Goal: Task Accomplishment & Management: Use online tool/utility

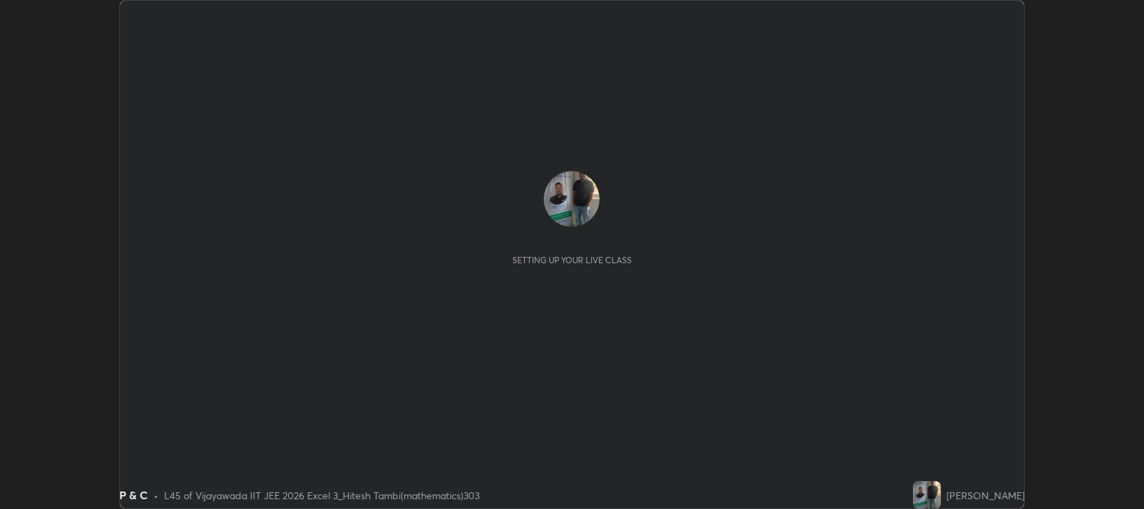
scroll to position [509, 1143]
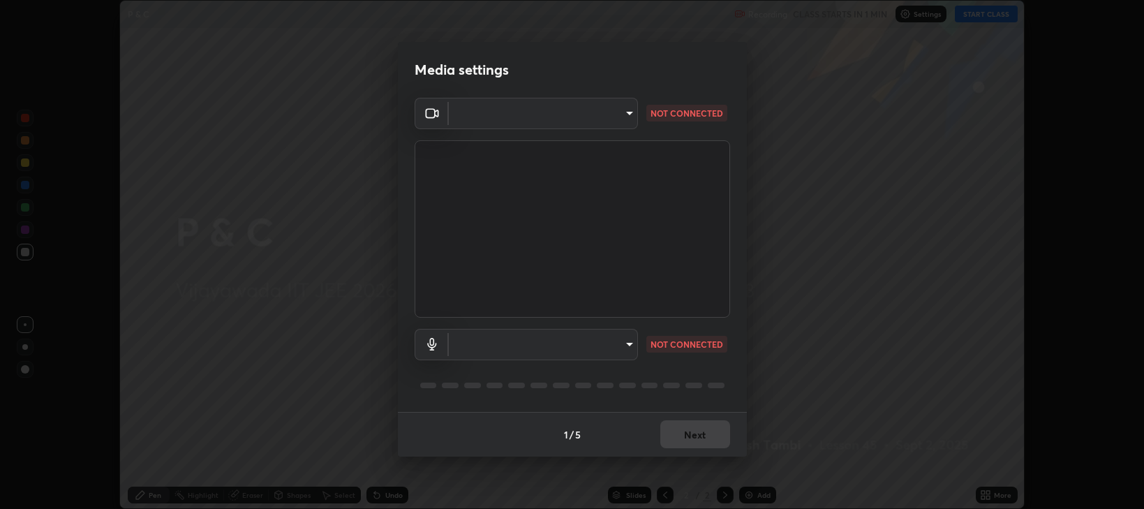
type input "ca674678ebb406e67751d721d3ced1bf419754e1c6ec9b592591573241d7b77e"
type input "default"
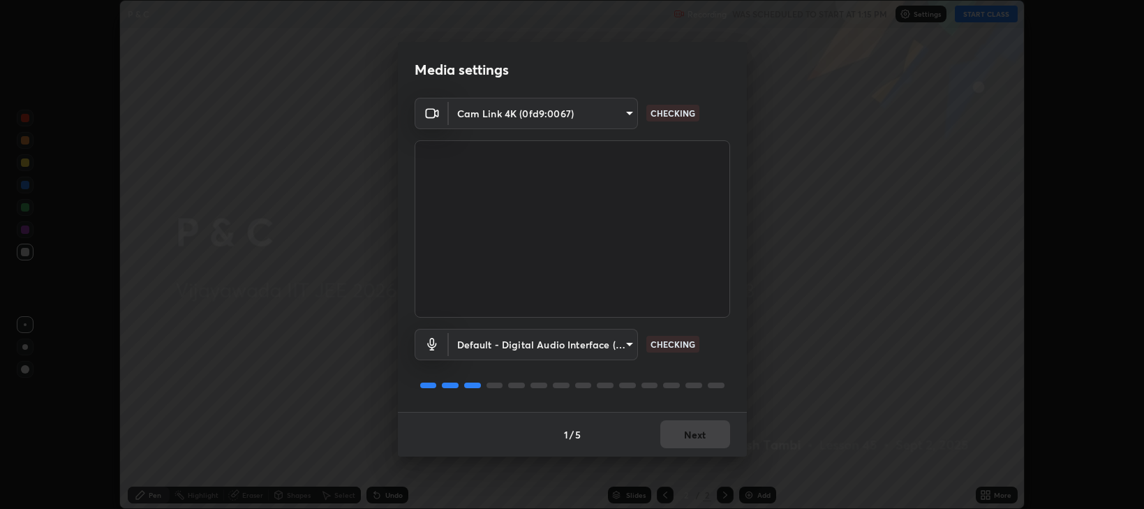
click at [684, 441] on button "Next" at bounding box center [695, 434] width 70 height 28
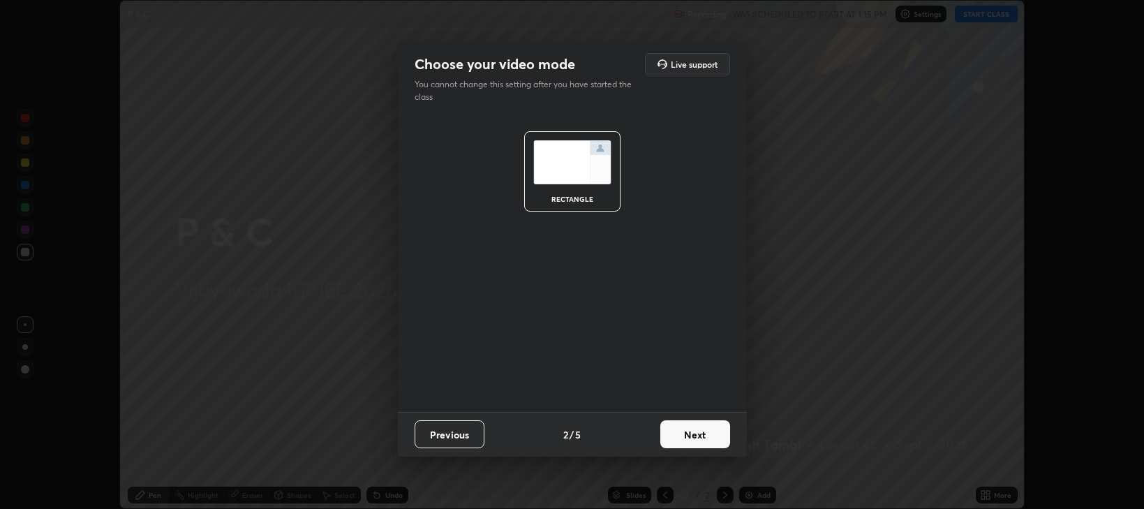
click at [682, 431] on button "Next" at bounding box center [695, 434] width 70 height 28
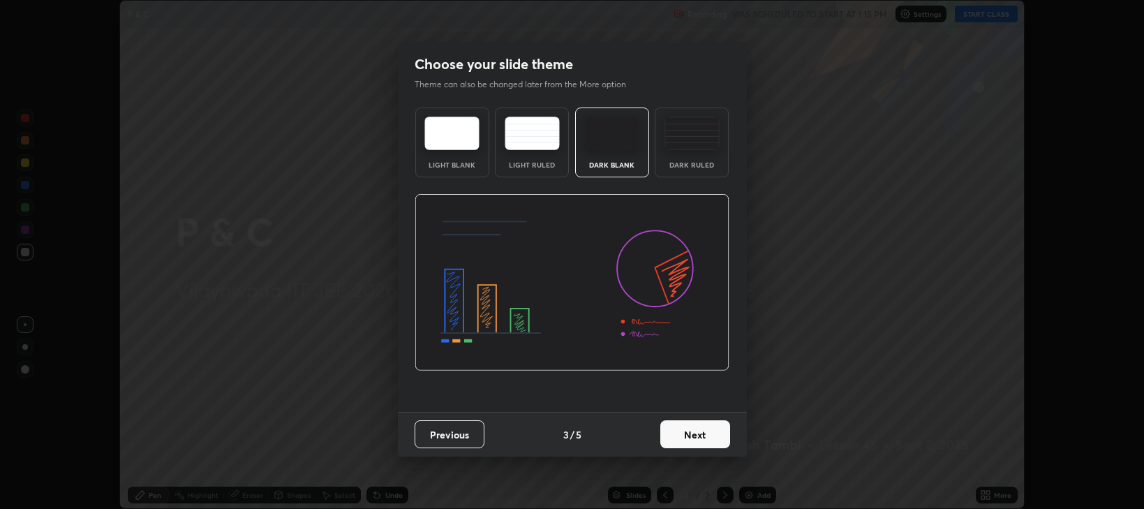
click at [678, 433] on button "Next" at bounding box center [695, 434] width 70 height 28
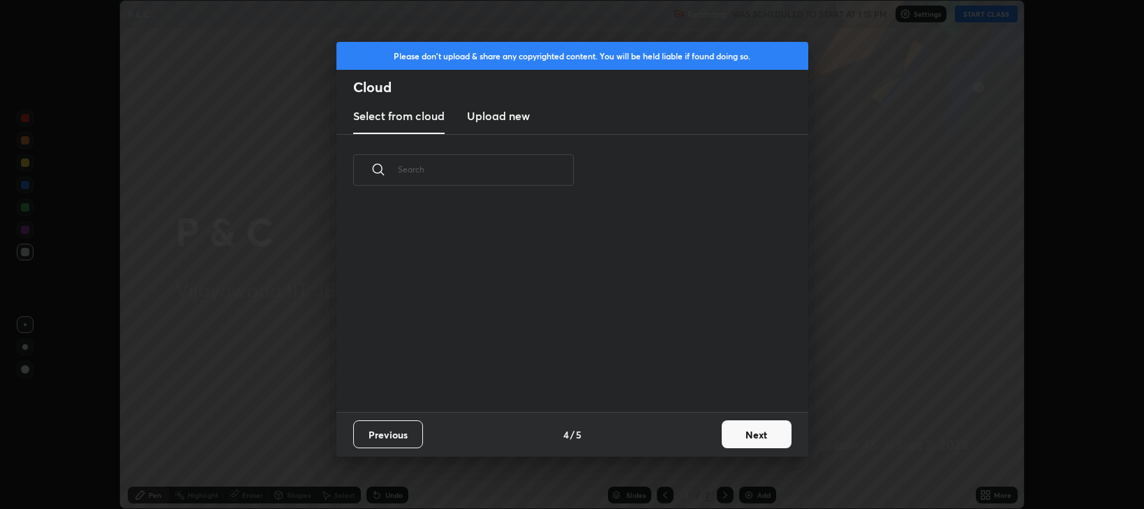
click at [699, 438] on div "Previous 4 / 5 Next" at bounding box center [572, 434] width 472 height 45
click at [759, 441] on button "Next" at bounding box center [757, 434] width 70 height 28
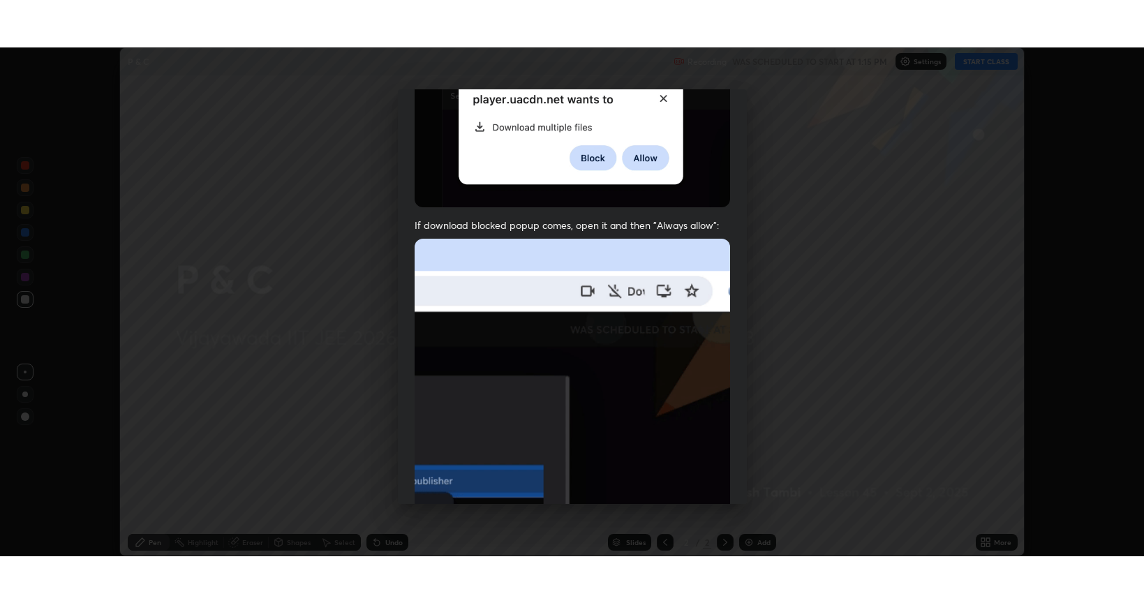
scroll to position [271, 0]
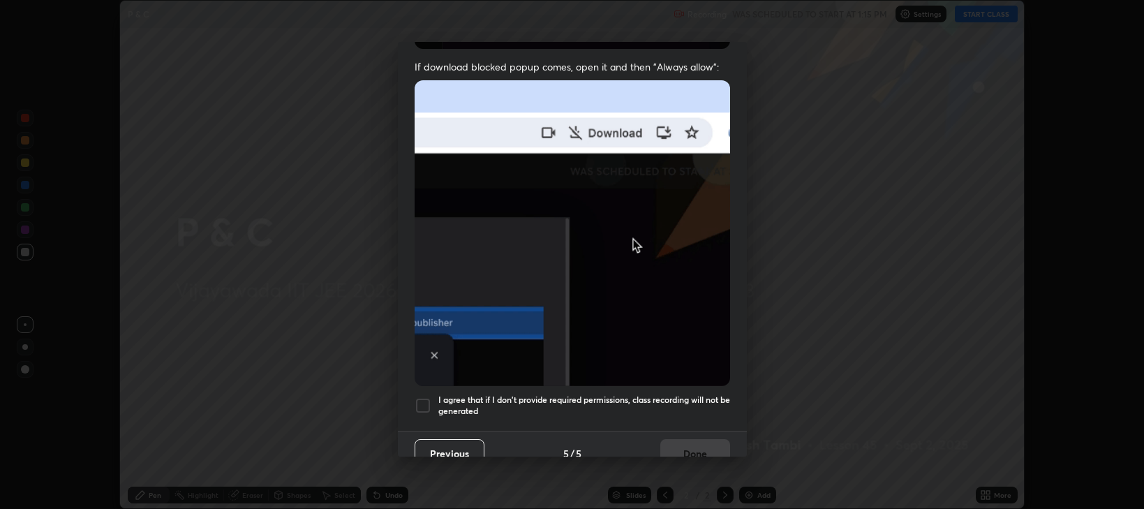
click at [423, 397] on div at bounding box center [423, 405] width 17 height 17
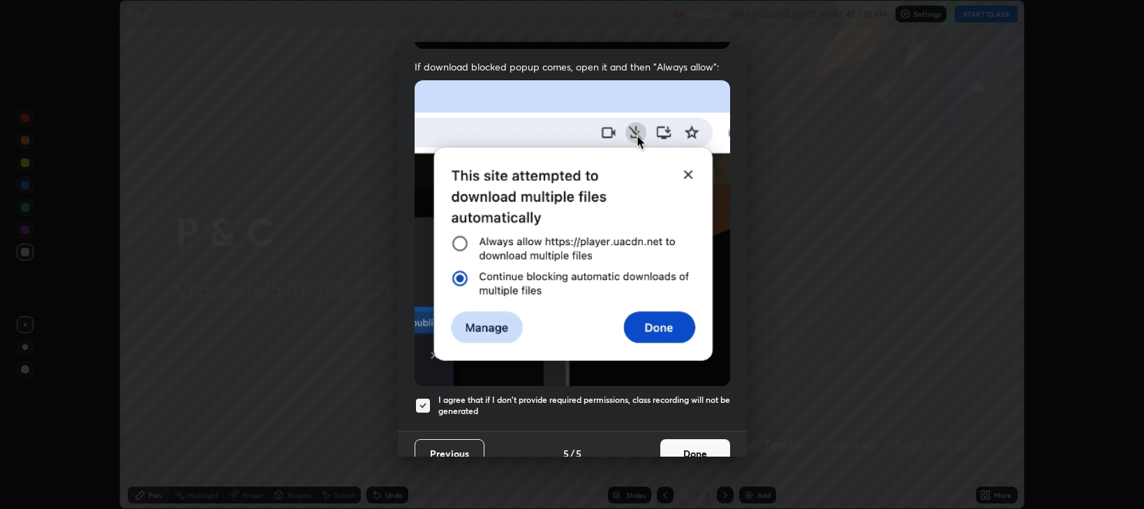
click at [689, 446] on button "Done" at bounding box center [695, 453] width 70 height 28
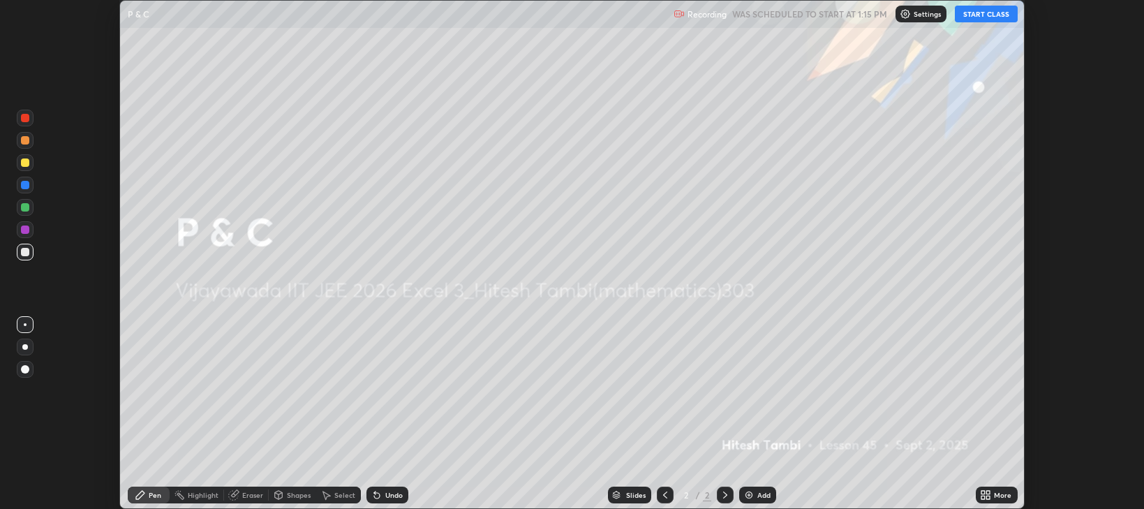
click at [986, 18] on button "START CLASS" at bounding box center [986, 14] width 63 height 17
click at [763, 492] on div "Add" at bounding box center [763, 494] width 13 height 7
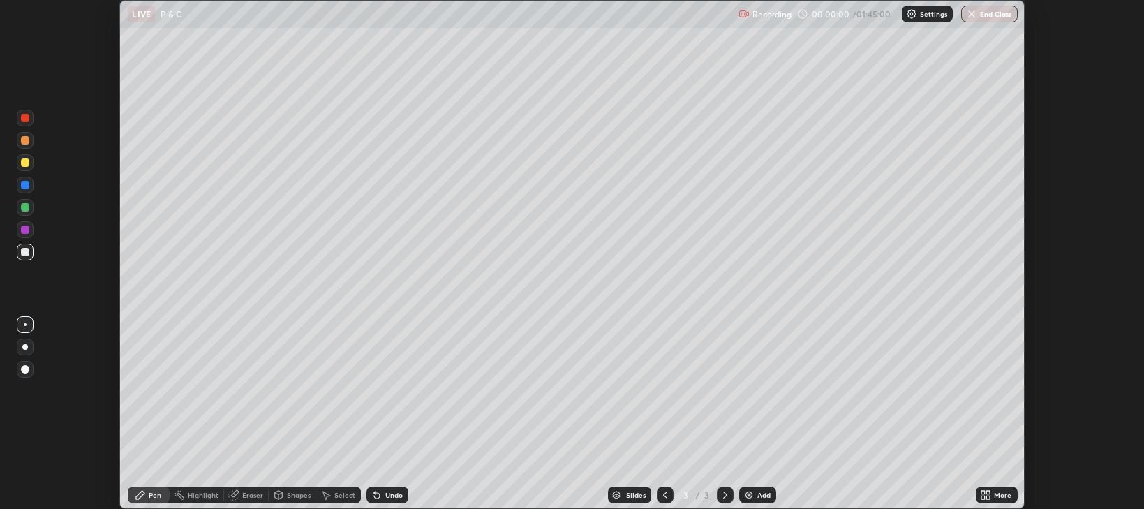
click at [983, 492] on icon at bounding box center [982, 492] width 3 height 3
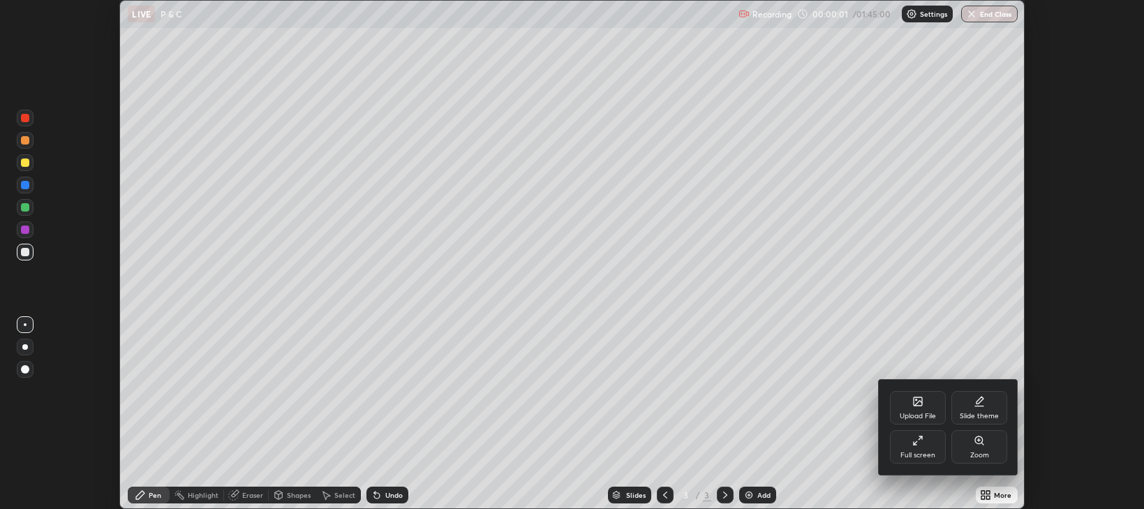
click at [898, 452] on div "Full screen" at bounding box center [918, 446] width 56 height 33
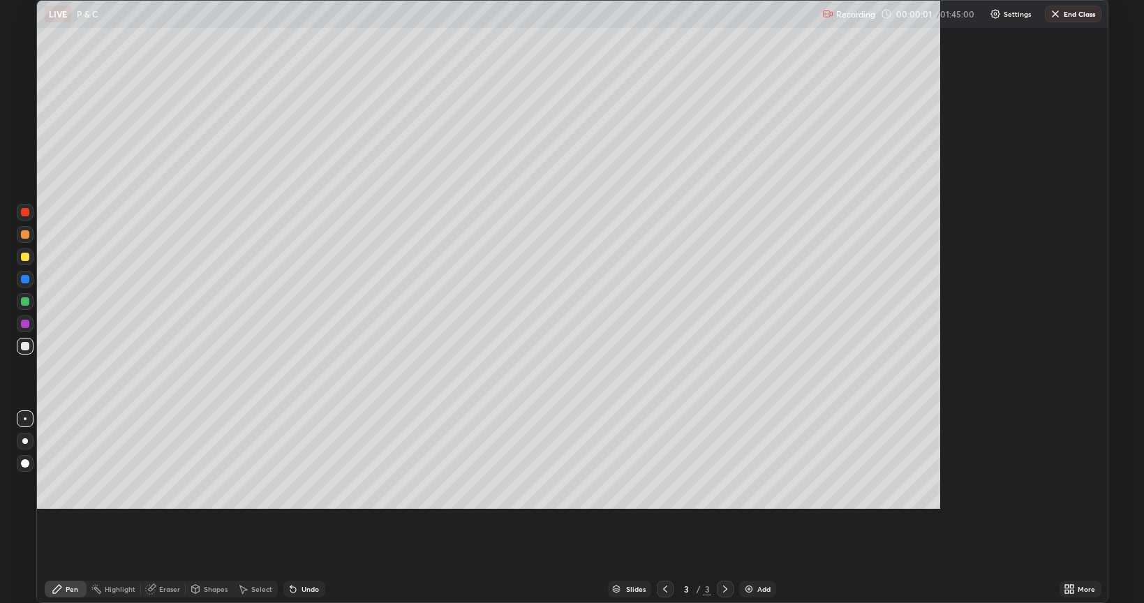
scroll to position [603, 1144]
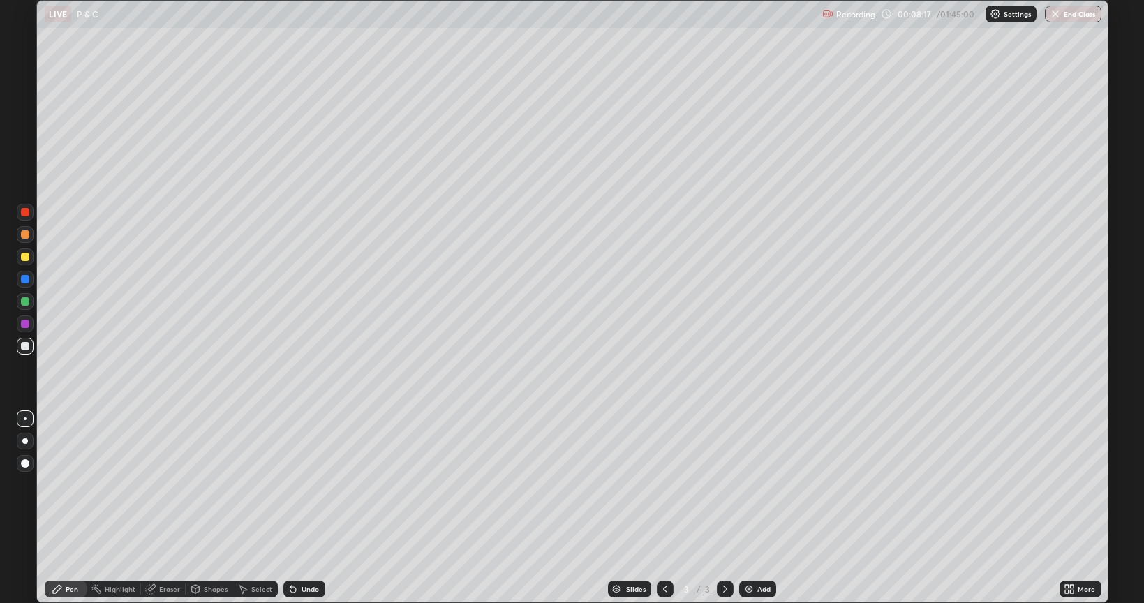
click at [30, 262] on div at bounding box center [25, 256] width 17 height 17
click at [30, 348] on div at bounding box center [25, 346] width 17 height 17
click at [208, 508] on div "Shapes" at bounding box center [216, 588] width 24 height 7
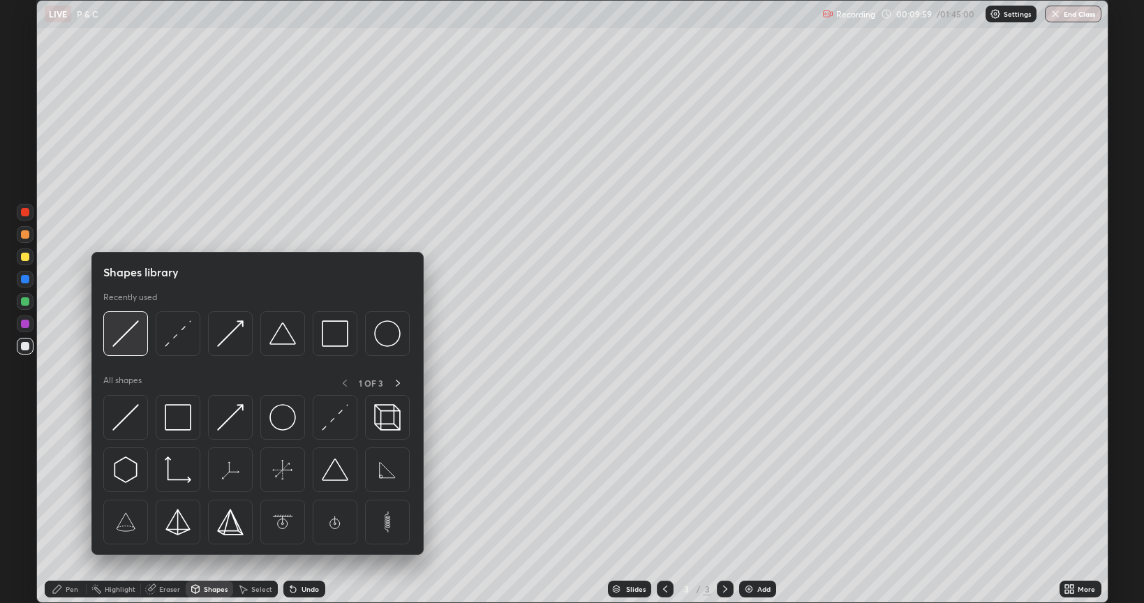
click at [125, 334] on img at bounding box center [125, 333] width 27 height 27
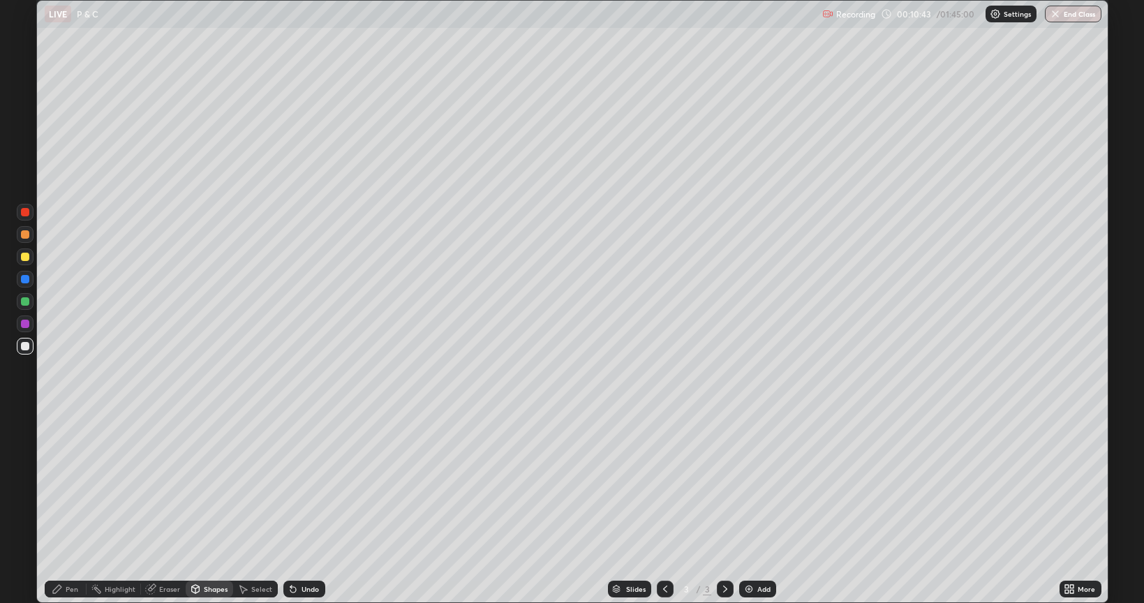
click at [170, 508] on div "Eraser" at bounding box center [169, 588] width 21 height 7
click at [759, 508] on div "Add" at bounding box center [757, 589] width 37 height 17
click at [70, 508] on div "Pen" at bounding box center [66, 589] width 42 height 17
click at [27, 349] on div at bounding box center [25, 346] width 8 height 8
click at [290, 508] on icon at bounding box center [290, 585] width 1 height 1
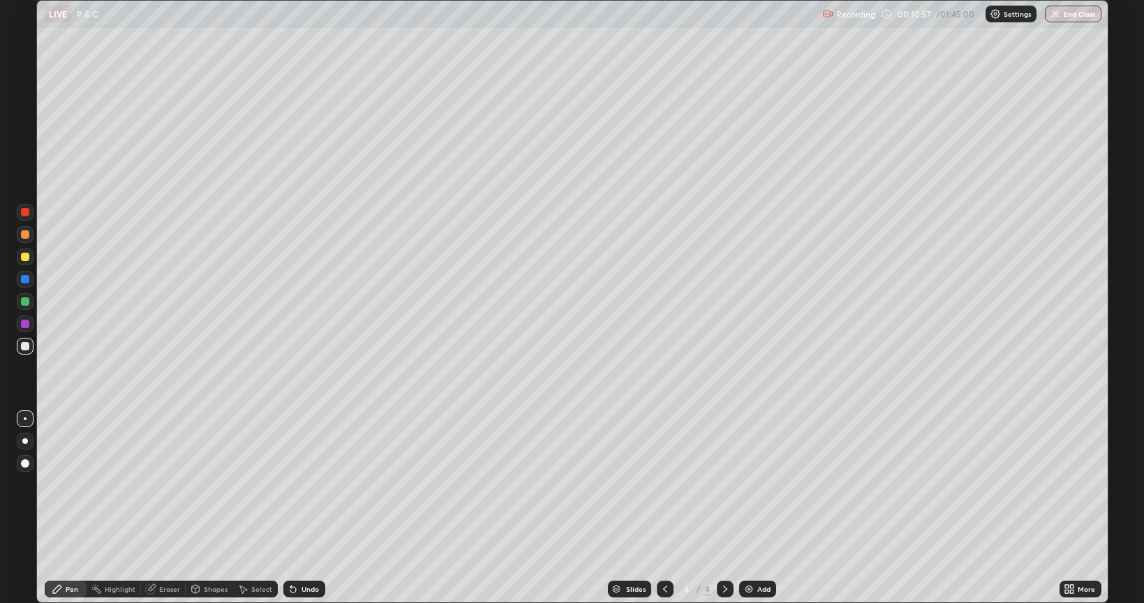
click at [290, 508] on icon at bounding box center [290, 585] width 1 height 1
click at [301, 508] on div "Undo" at bounding box center [309, 588] width 17 height 7
click at [299, 508] on div "Undo" at bounding box center [304, 589] width 42 height 17
click at [303, 508] on div "Undo" at bounding box center [304, 589] width 42 height 17
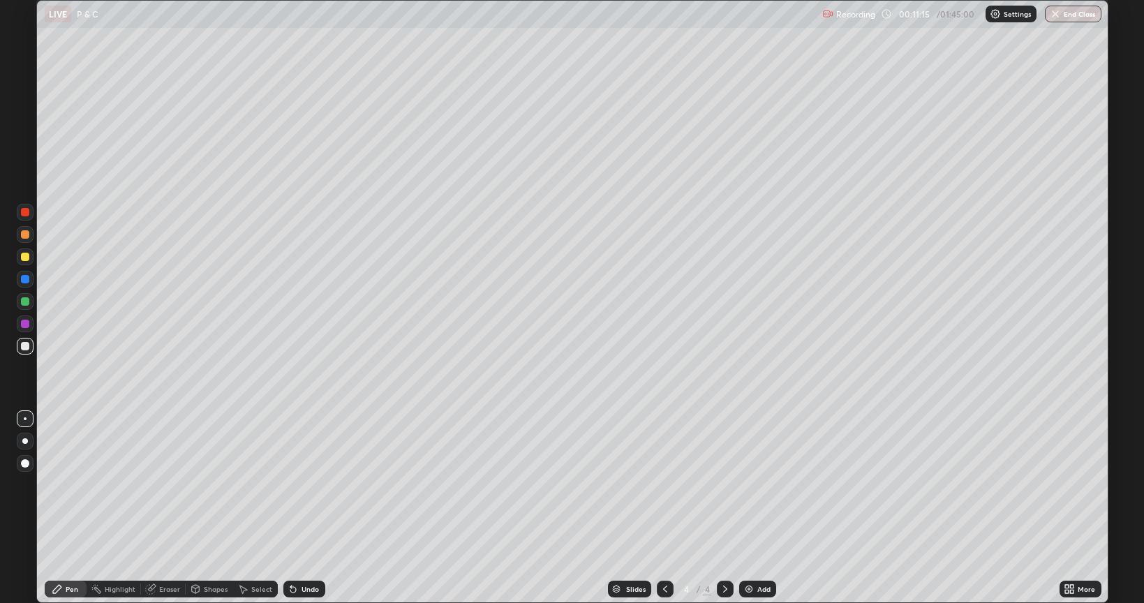
click at [300, 508] on div "Undo" at bounding box center [304, 589] width 42 height 17
click at [311, 508] on div "Undo" at bounding box center [309, 588] width 17 height 7
click at [297, 508] on icon at bounding box center [293, 588] width 11 height 11
click at [181, 508] on div "Eraser" at bounding box center [163, 589] width 45 height 17
click at [22, 508] on div at bounding box center [25, 541] width 17 height 17
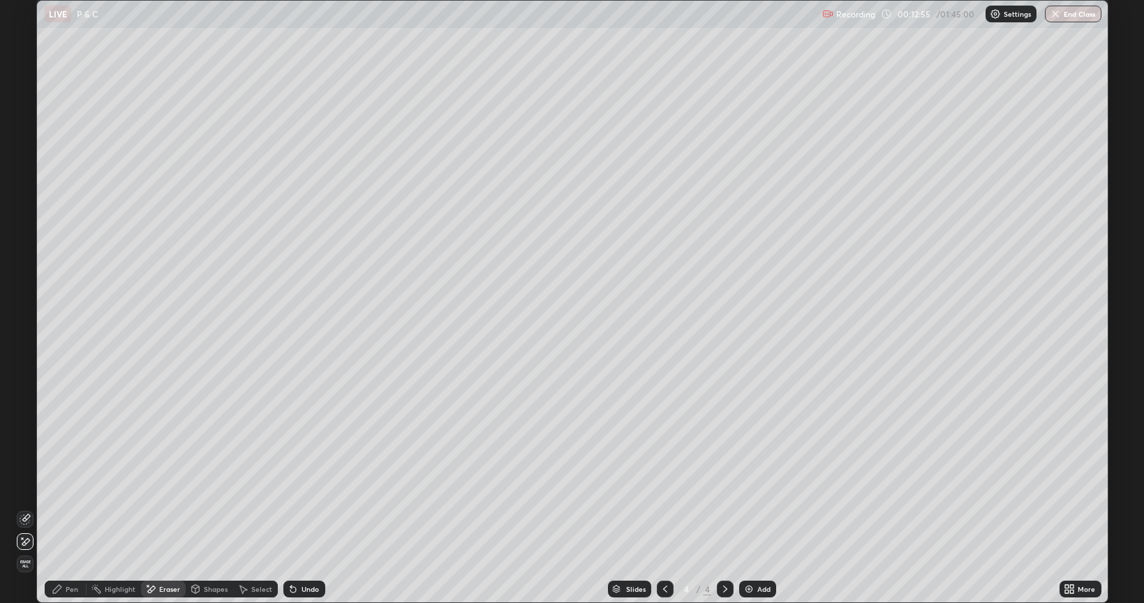
click at [67, 508] on div "Pen" at bounding box center [66, 589] width 42 height 17
click at [765, 508] on div "Add" at bounding box center [763, 588] width 13 height 7
click at [27, 257] on div at bounding box center [25, 257] width 8 height 8
click at [666, 508] on icon at bounding box center [665, 588] width 4 height 7
click at [724, 508] on icon at bounding box center [724, 588] width 11 height 11
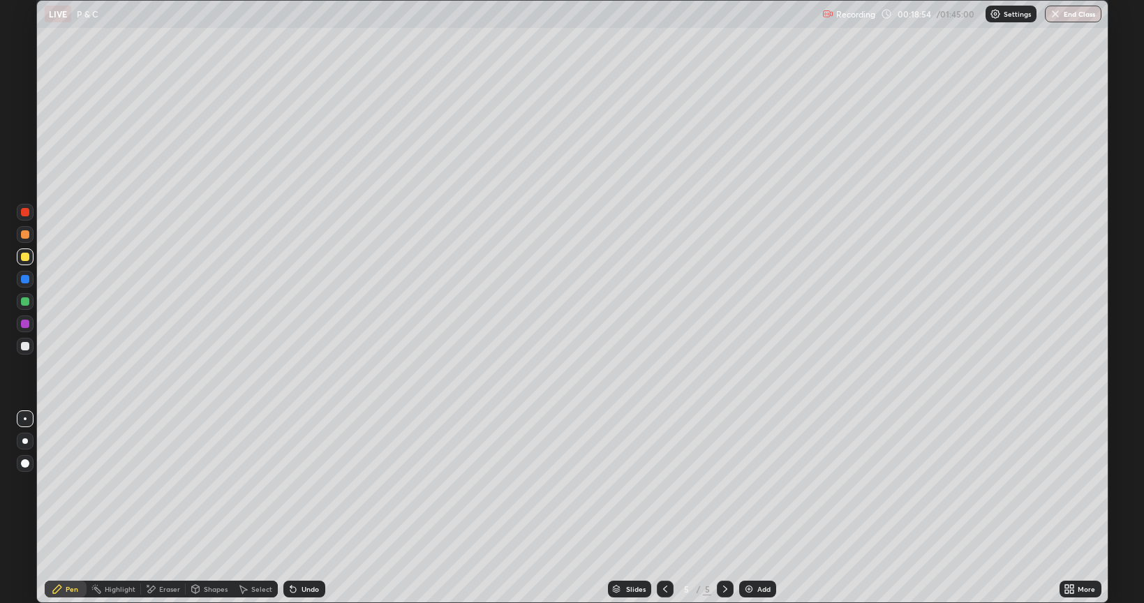
click at [26, 346] on div at bounding box center [25, 346] width 8 height 8
click at [174, 508] on div "Eraser" at bounding box center [169, 588] width 21 height 7
click at [66, 508] on div "Pen" at bounding box center [66, 589] width 42 height 17
click at [302, 508] on div "Undo" at bounding box center [309, 588] width 17 height 7
click at [167, 508] on div "Eraser" at bounding box center [169, 588] width 21 height 7
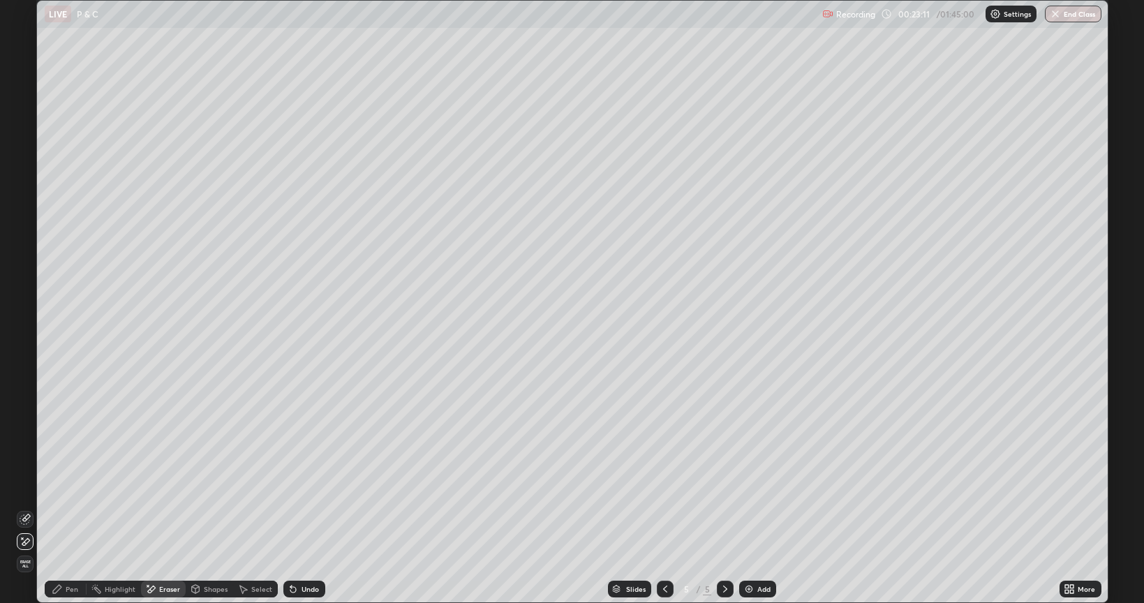
click at [70, 508] on div "Pen" at bounding box center [66, 589] width 42 height 17
click at [26, 255] on div at bounding box center [25, 257] width 8 height 8
click at [27, 345] on div at bounding box center [25, 346] width 8 height 8
click at [306, 508] on div "Undo" at bounding box center [309, 588] width 17 height 7
click at [307, 508] on div "Undo" at bounding box center [304, 589] width 42 height 17
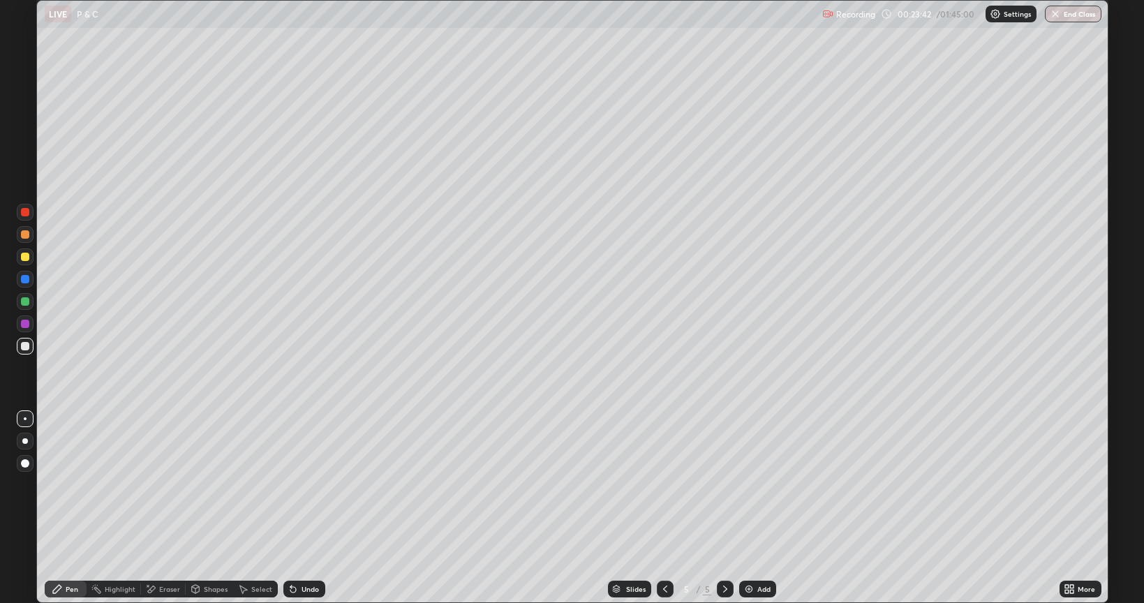
click at [311, 508] on div "Undo" at bounding box center [304, 589] width 42 height 17
click at [300, 508] on div "Undo" at bounding box center [304, 589] width 42 height 17
click at [302, 508] on div "Undo" at bounding box center [309, 588] width 17 height 7
click at [167, 508] on div "Eraser" at bounding box center [163, 589] width 45 height 17
click at [70, 508] on div "Pen" at bounding box center [66, 589] width 42 height 17
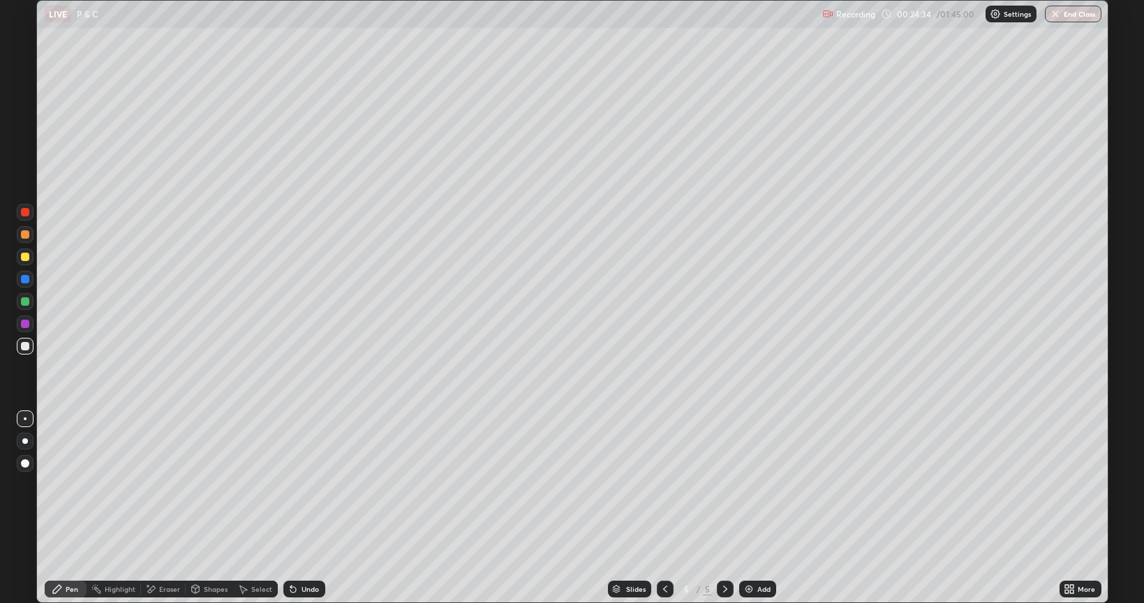
click at [26, 258] on div at bounding box center [25, 257] width 8 height 8
click at [167, 508] on div "Eraser" at bounding box center [169, 588] width 21 height 7
click at [766, 508] on div "Add" at bounding box center [757, 589] width 37 height 17
click at [75, 508] on div "Pen" at bounding box center [66, 589] width 42 height 17
click at [26, 233] on div at bounding box center [25, 234] width 8 height 8
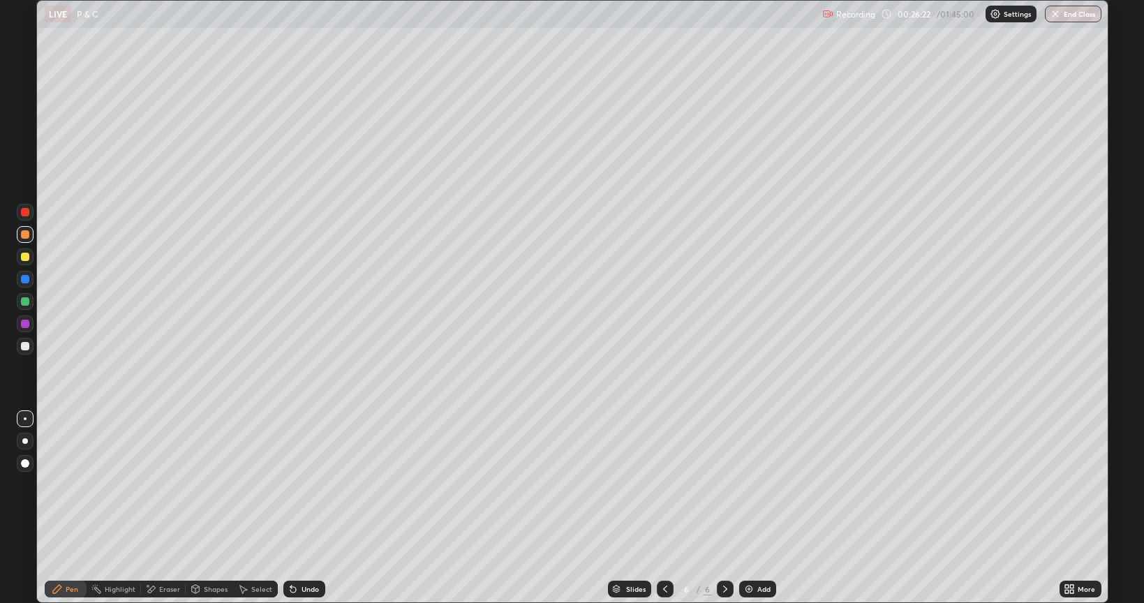
click at [666, 508] on icon at bounding box center [664, 588] width 11 height 11
click at [724, 508] on icon at bounding box center [724, 588] width 11 height 11
click at [25, 346] on div at bounding box center [25, 346] width 8 height 8
click at [667, 508] on div at bounding box center [665, 589] width 17 height 17
click at [723, 508] on div at bounding box center [725, 589] width 17 height 17
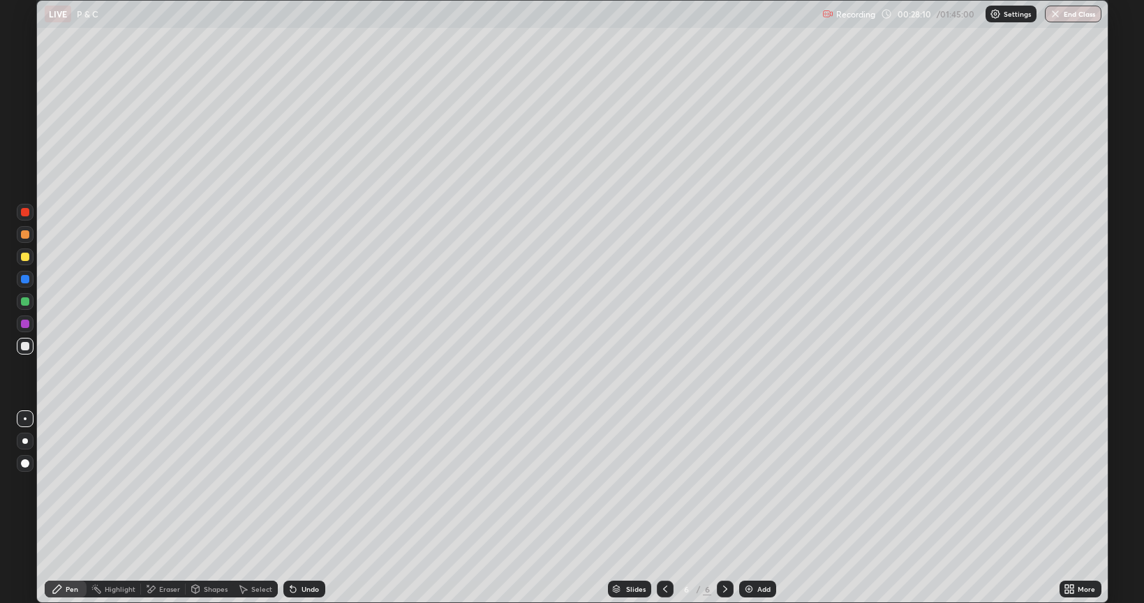
click at [303, 508] on div "Undo" at bounding box center [304, 589] width 42 height 17
click at [305, 508] on div "Undo" at bounding box center [309, 588] width 17 height 7
click at [304, 508] on div "Undo" at bounding box center [304, 589] width 42 height 17
click at [303, 508] on div "Undo" at bounding box center [304, 589] width 42 height 17
click at [310, 508] on div "Undo" at bounding box center [304, 589] width 42 height 17
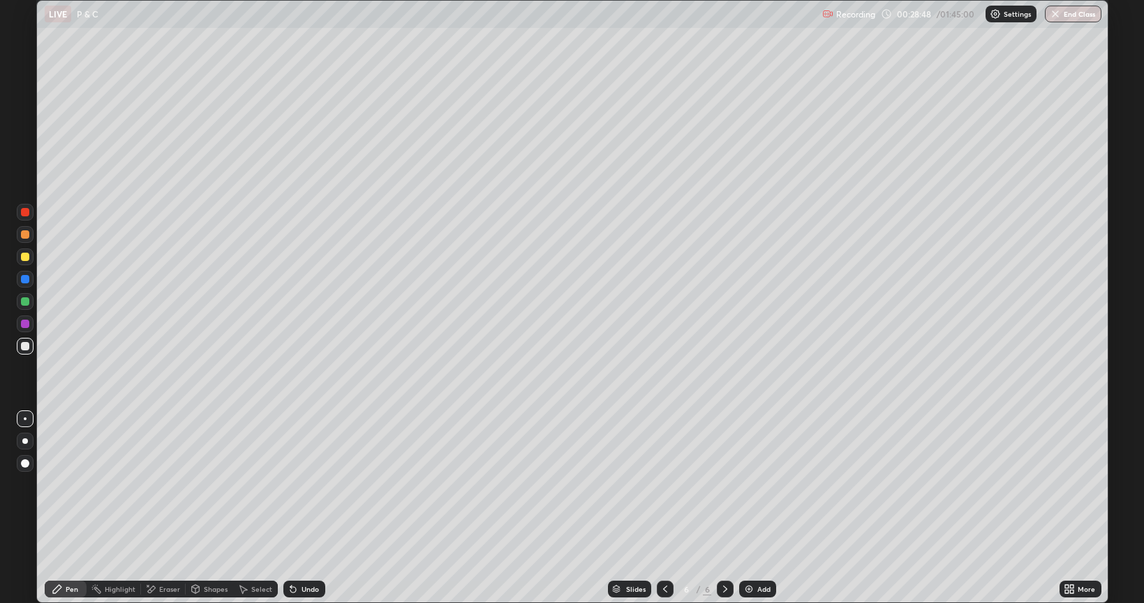
click at [315, 508] on div "Undo" at bounding box center [309, 588] width 17 height 7
click at [314, 508] on div "Undo" at bounding box center [309, 588] width 17 height 7
click at [26, 211] on div at bounding box center [25, 212] width 8 height 8
click at [27, 234] on div at bounding box center [25, 234] width 8 height 8
click at [302, 508] on div "Undo" at bounding box center [309, 588] width 17 height 7
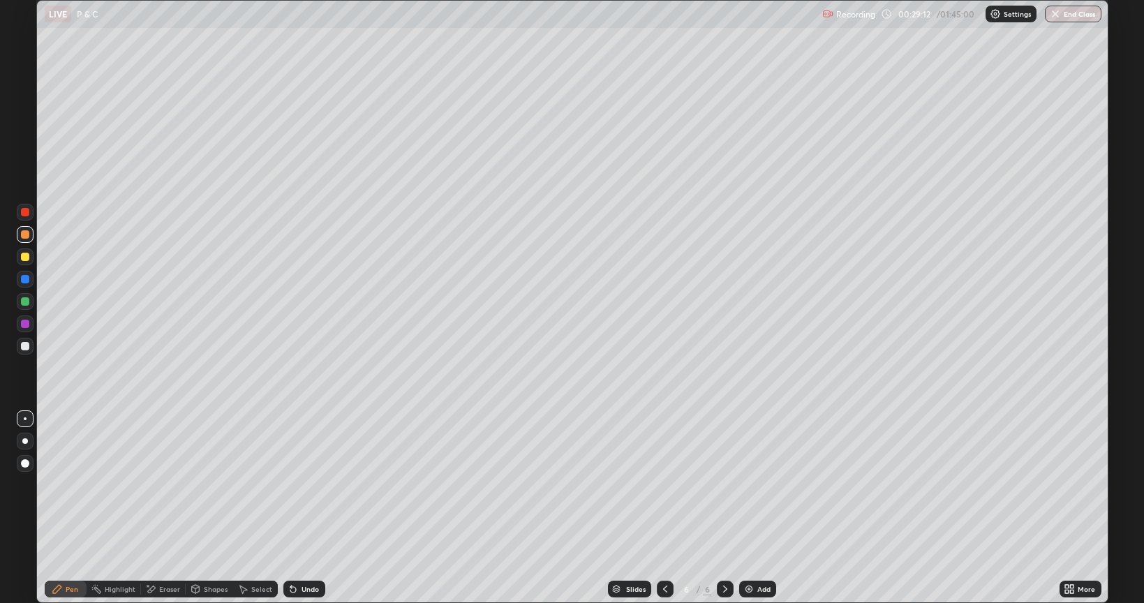
click at [298, 508] on div "Undo" at bounding box center [304, 589] width 42 height 17
click at [16, 172] on div "Erase all" at bounding box center [24, 301] width 33 height 547
click at [24, 234] on div at bounding box center [25, 234] width 8 height 8
click at [27, 235] on div at bounding box center [25, 234] width 8 height 8
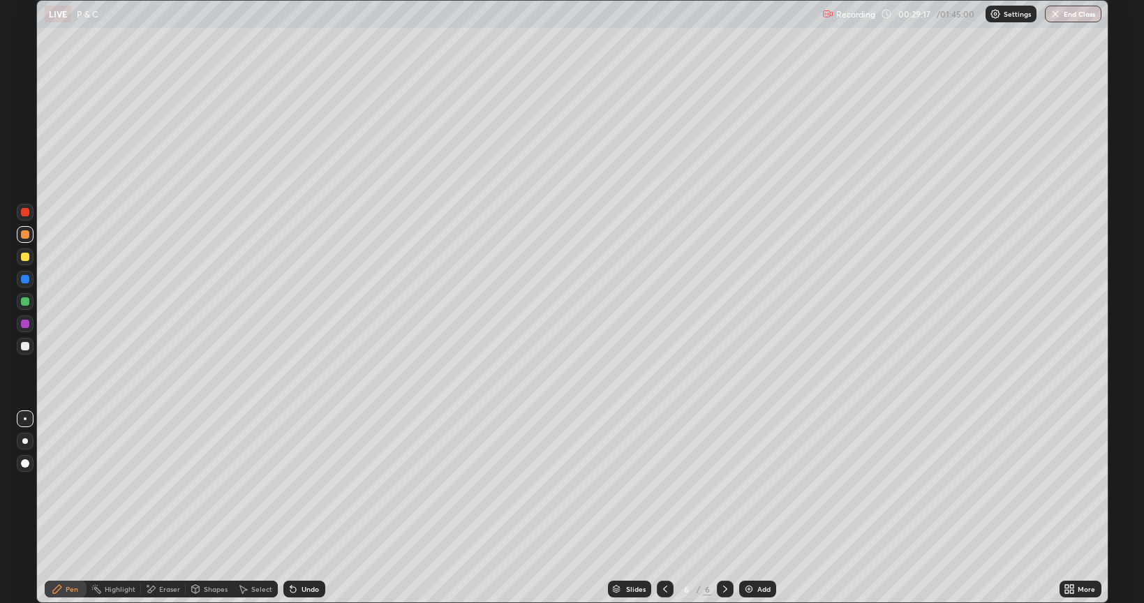
click at [28, 232] on div at bounding box center [25, 234] width 8 height 8
click at [29, 343] on div at bounding box center [25, 346] width 8 height 8
click at [759, 508] on div "Add" at bounding box center [757, 589] width 37 height 17
click at [25, 258] on div at bounding box center [25, 257] width 8 height 8
click at [671, 508] on div at bounding box center [665, 589] width 17 height 17
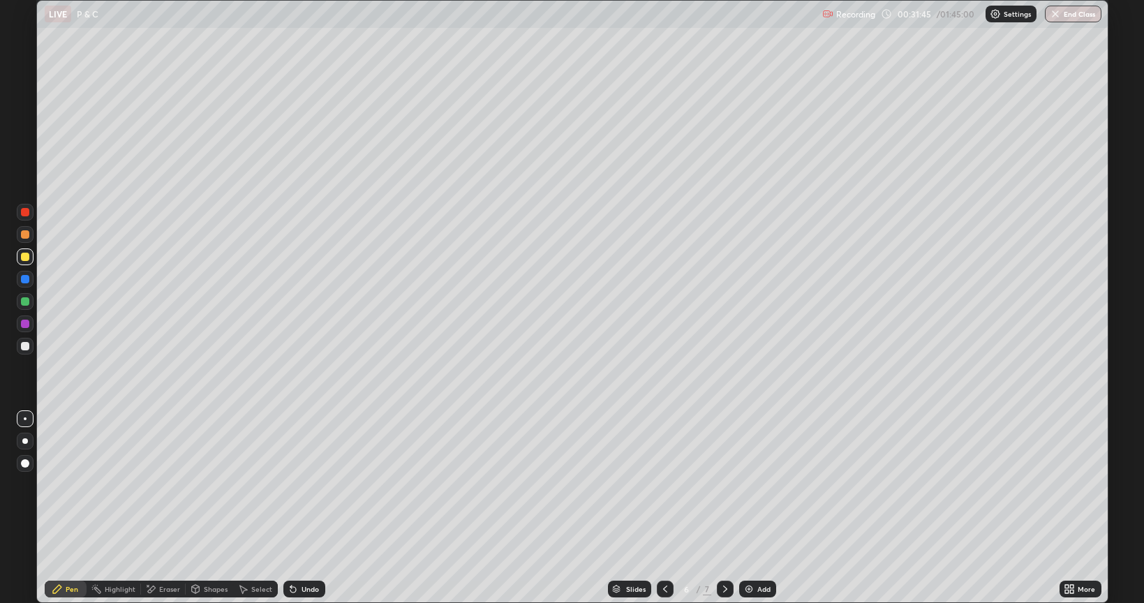
click at [731, 508] on div at bounding box center [725, 589] width 17 height 17
click at [30, 348] on div at bounding box center [25, 346] width 17 height 17
click at [298, 508] on div "Undo" at bounding box center [304, 589] width 42 height 17
click at [306, 508] on div "Undo" at bounding box center [309, 588] width 17 height 7
click at [757, 508] on div "Add" at bounding box center [763, 588] width 13 height 7
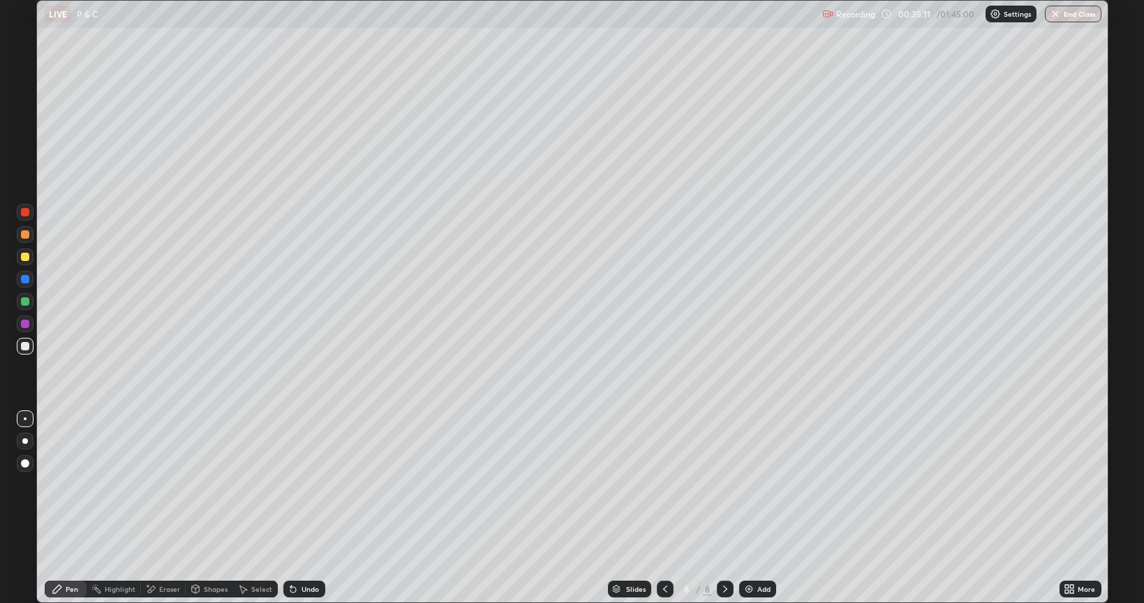
click at [29, 241] on div at bounding box center [25, 234] width 17 height 17
click at [25, 257] on div at bounding box center [25, 257] width 8 height 8
click at [25, 240] on div at bounding box center [25, 234] width 17 height 17
click at [31, 351] on div at bounding box center [25, 346] width 17 height 17
click at [160, 508] on div "Eraser" at bounding box center [163, 589] width 45 height 17
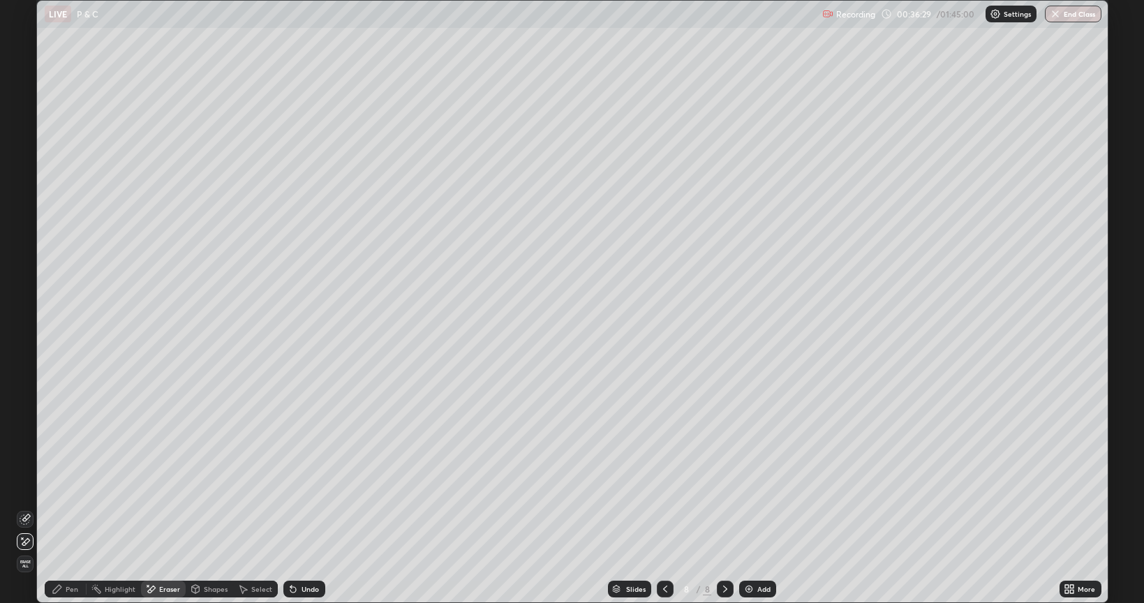
click at [73, 508] on div "Pen" at bounding box center [66, 589] width 42 height 17
click at [306, 508] on div "Undo" at bounding box center [304, 589] width 42 height 17
click at [760, 508] on div "Add" at bounding box center [763, 588] width 13 height 7
click at [31, 261] on div at bounding box center [25, 256] width 17 height 17
click at [31, 352] on div at bounding box center [25, 346] width 17 height 17
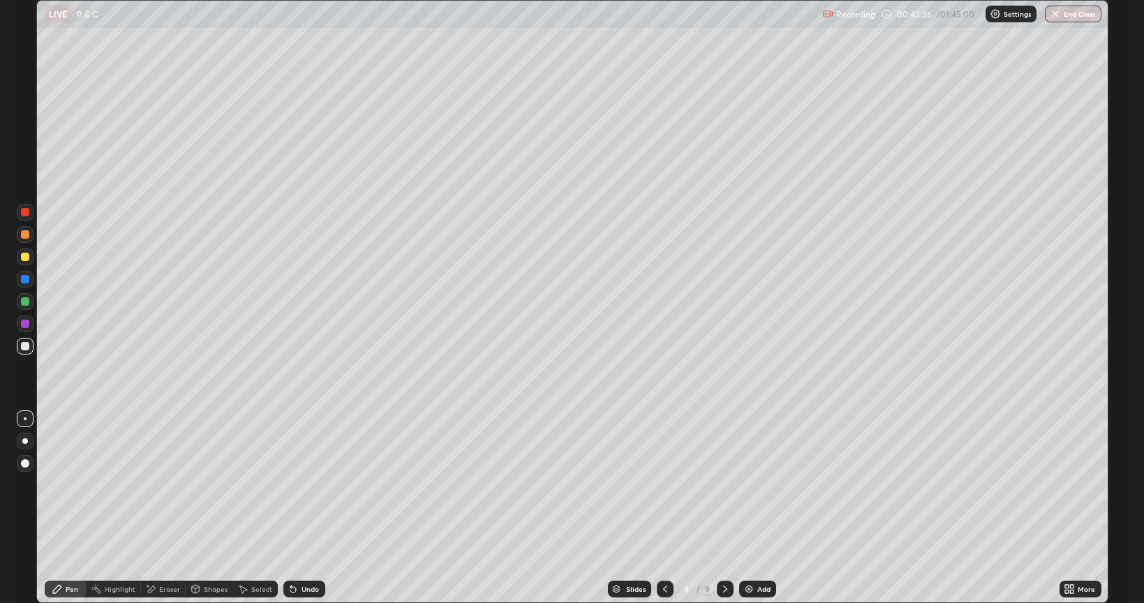
click at [175, 508] on div "Eraser" at bounding box center [163, 589] width 45 height 17
click at [74, 508] on div "Pen" at bounding box center [72, 588] width 13 height 7
click at [25, 257] on div at bounding box center [25, 257] width 8 height 8
click at [24, 347] on div at bounding box center [25, 346] width 8 height 8
click at [306, 508] on div "Undo" at bounding box center [304, 589] width 42 height 17
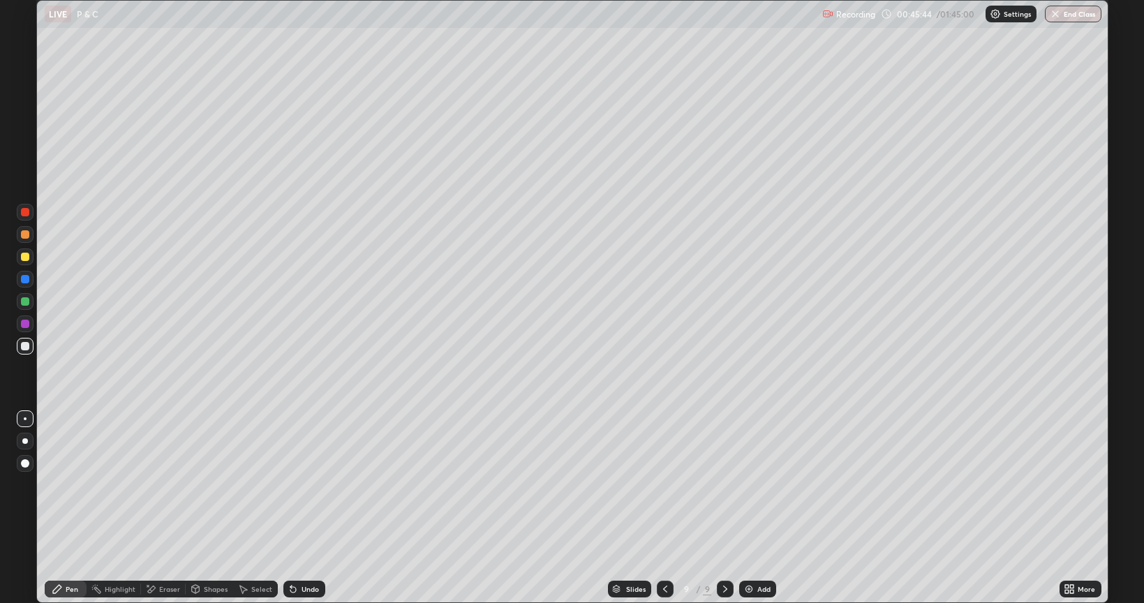
click at [303, 508] on div "Undo" at bounding box center [309, 588] width 17 height 7
click at [301, 508] on div "Undo" at bounding box center [309, 588] width 17 height 7
click at [741, 508] on div "Add" at bounding box center [757, 589] width 37 height 17
click at [25, 257] on div at bounding box center [25, 257] width 8 height 8
click at [297, 508] on icon at bounding box center [293, 588] width 11 height 11
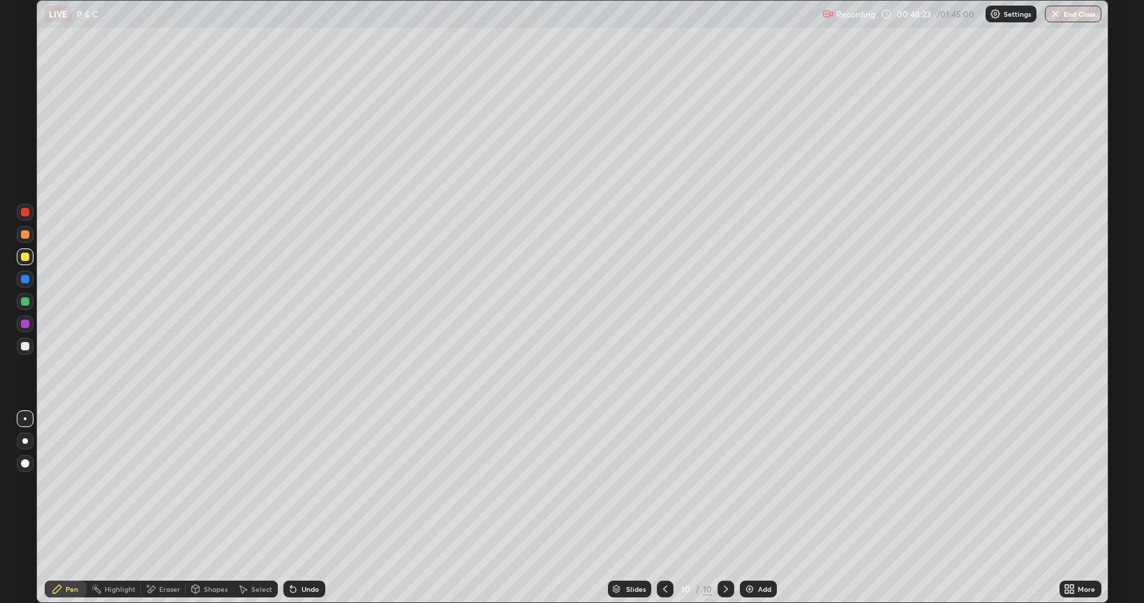
click at [288, 508] on icon at bounding box center [293, 588] width 11 height 11
click at [290, 508] on icon at bounding box center [290, 585] width 1 height 1
click at [283, 508] on div "Undo" at bounding box center [304, 589] width 42 height 17
click at [30, 347] on div at bounding box center [25, 346] width 17 height 17
click at [166, 508] on div "Eraser" at bounding box center [169, 588] width 21 height 7
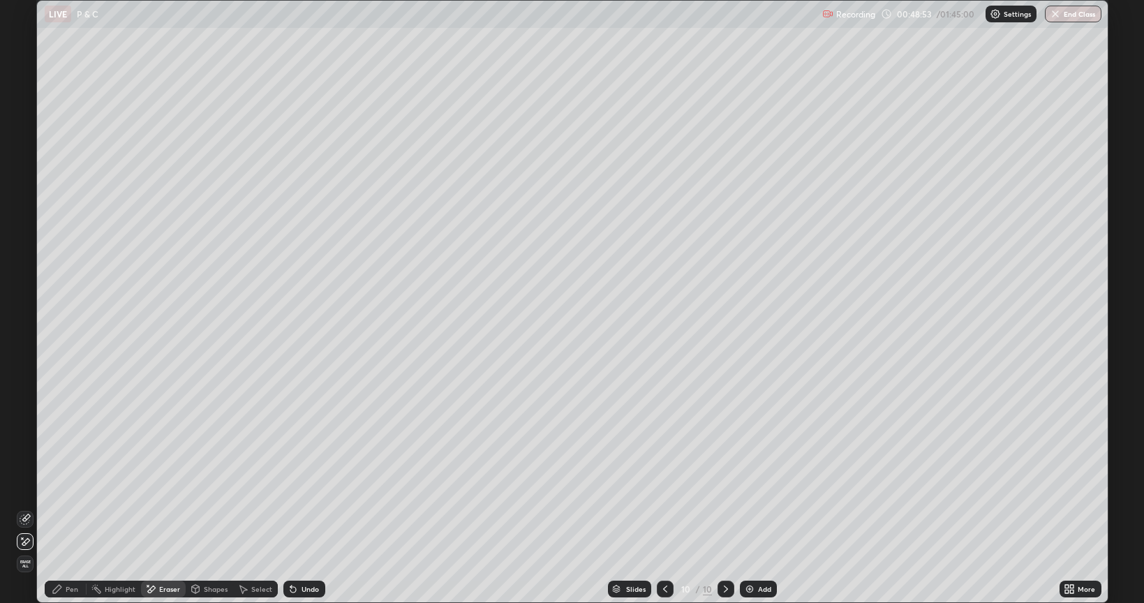
click at [54, 508] on icon at bounding box center [57, 588] width 11 height 11
click at [303, 508] on div "Undo" at bounding box center [304, 589] width 42 height 17
click at [293, 508] on icon at bounding box center [293, 590] width 6 height 6
click at [290, 508] on icon at bounding box center [293, 590] width 6 height 6
click at [305, 508] on div "Undo" at bounding box center [309, 588] width 17 height 7
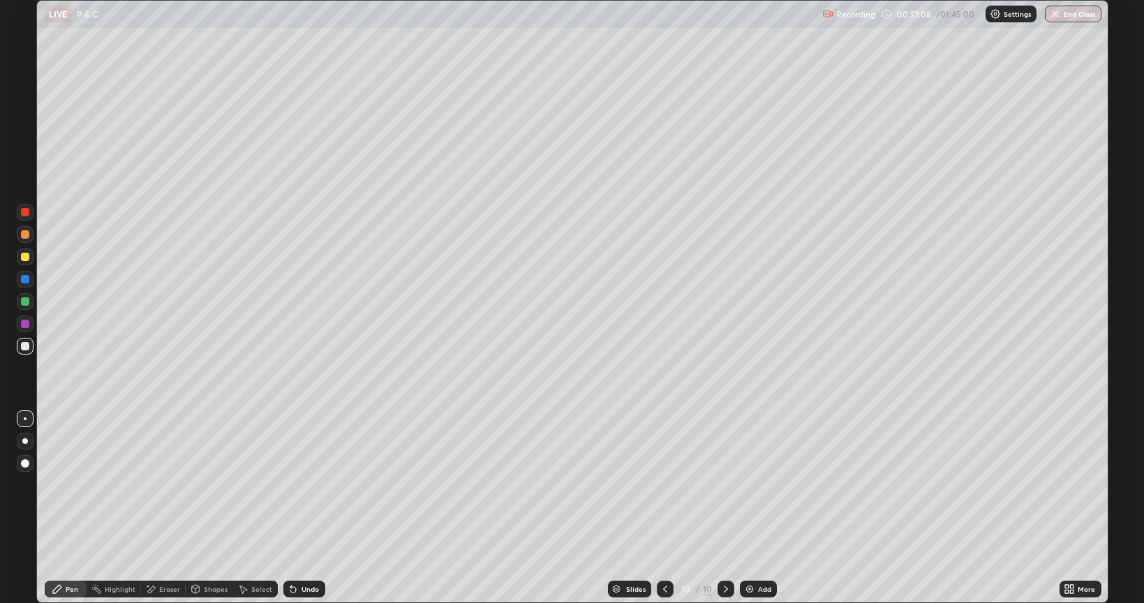
click at [301, 508] on div "Undo" at bounding box center [309, 588] width 17 height 7
click at [301, 508] on div "Undo" at bounding box center [304, 589] width 42 height 17
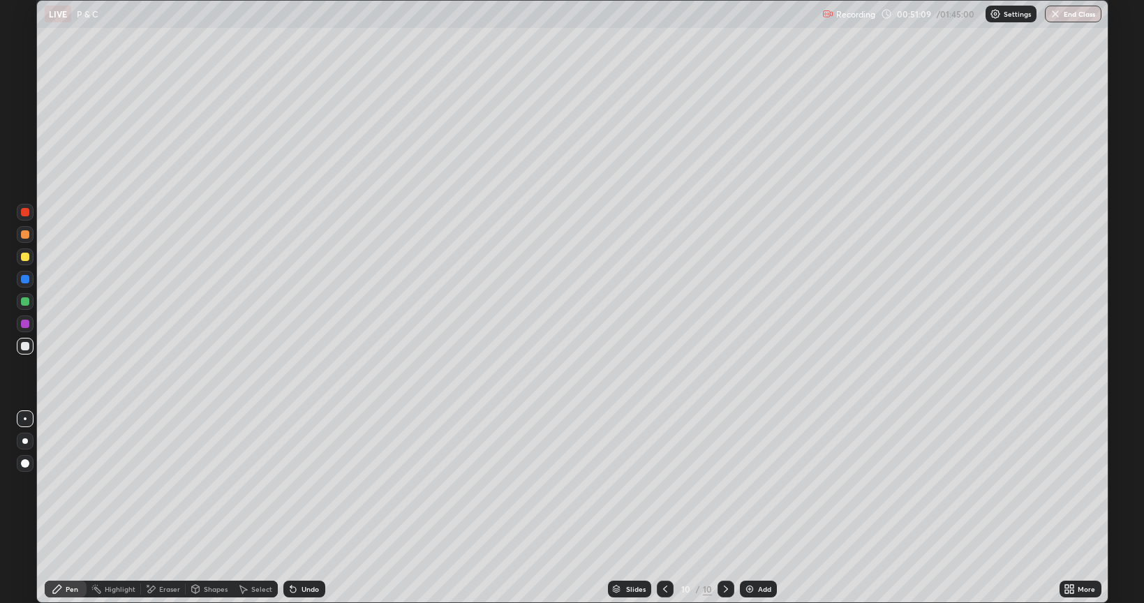
click at [301, 508] on div "Undo" at bounding box center [304, 589] width 42 height 17
click at [299, 508] on div "Undo" at bounding box center [304, 589] width 42 height 17
click at [173, 508] on div "Eraser" at bounding box center [169, 588] width 21 height 7
click at [306, 508] on div "Undo" at bounding box center [304, 589] width 42 height 17
click at [308, 508] on div "Undo" at bounding box center [309, 588] width 17 height 7
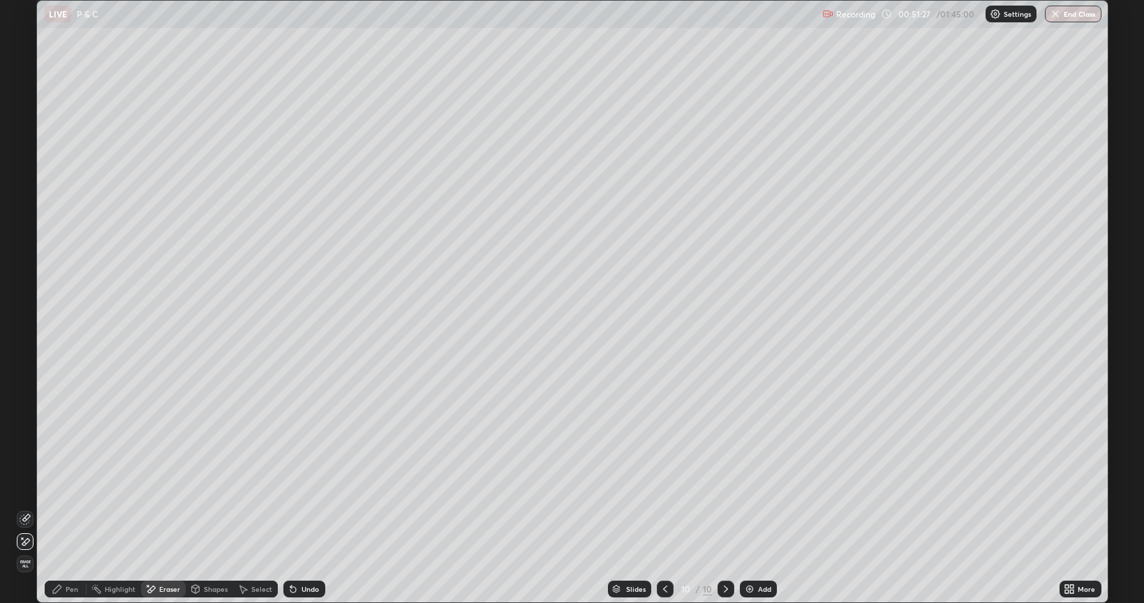
click at [308, 508] on div "Undo" at bounding box center [304, 589] width 42 height 17
click at [306, 508] on div "Undo" at bounding box center [304, 589] width 42 height 17
click at [303, 508] on div "Undo" at bounding box center [304, 589] width 42 height 17
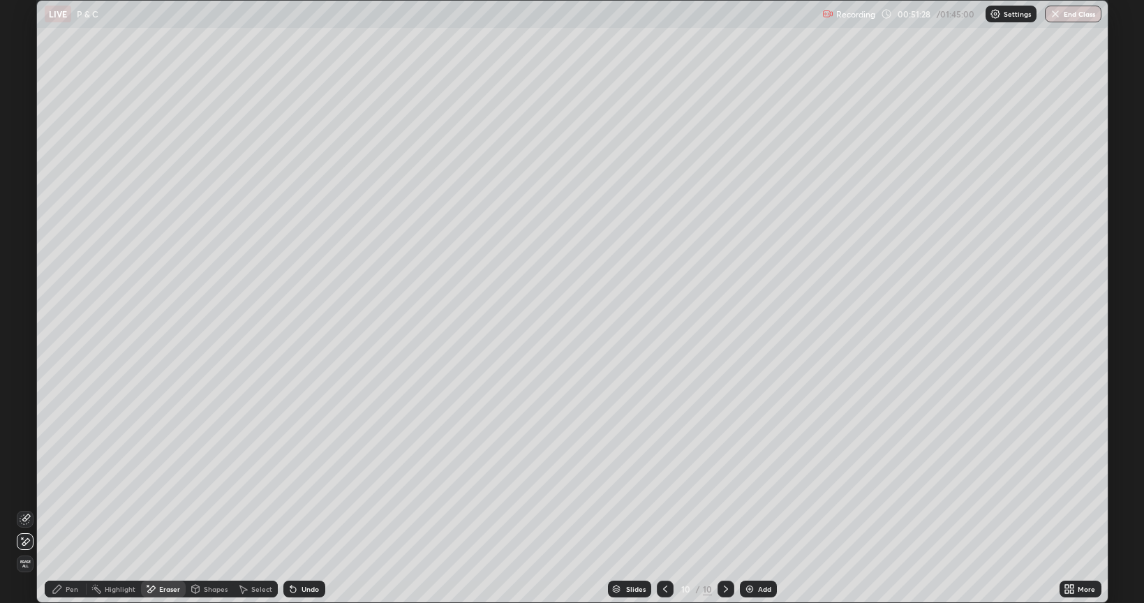
click at [303, 508] on div "Undo" at bounding box center [304, 589] width 42 height 17
click at [299, 508] on div "Undo" at bounding box center [304, 589] width 42 height 17
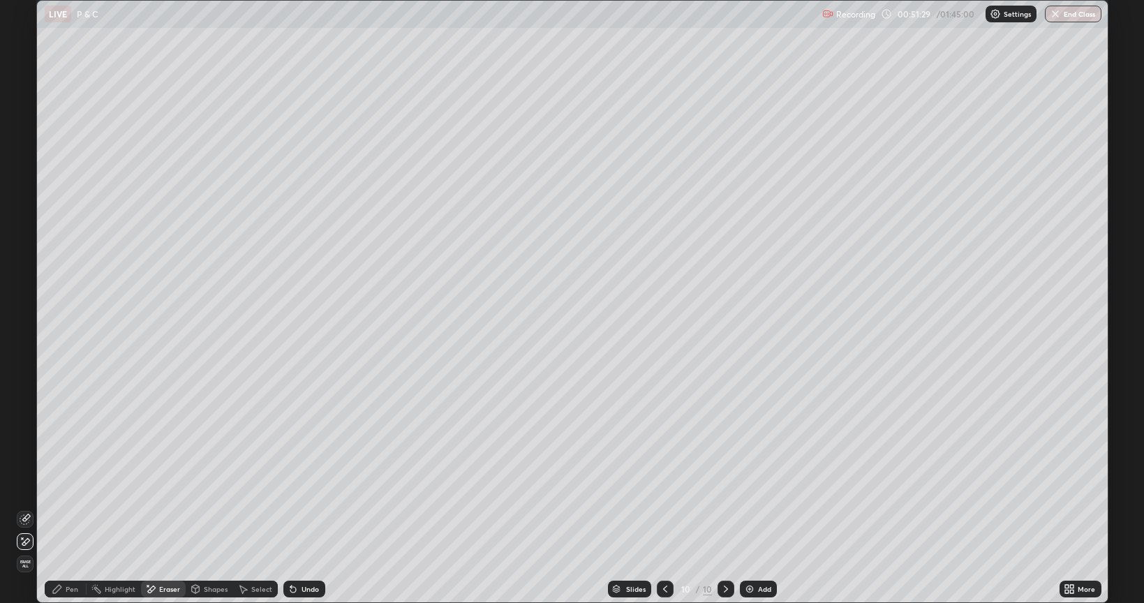
click at [295, 508] on div "Undo" at bounding box center [304, 589] width 42 height 17
click at [294, 508] on div "Undo" at bounding box center [304, 589] width 42 height 17
click at [295, 508] on div "Undo" at bounding box center [304, 589] width 42 height 17
click at [298, 508] on div "Undo" at bounding box center [304, 589] width 42 height 17
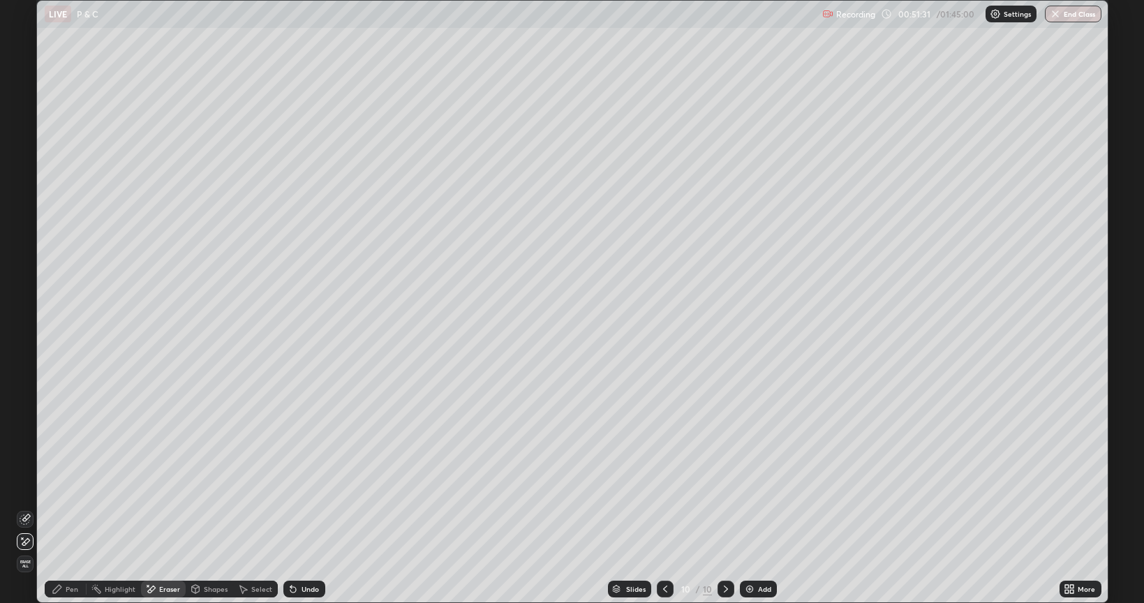
click at [301, 508] on div "Undo" at bounding box center [309, 588] width 17 height 7
click at [64, 508] on div "Pen" at bounding box center [66, 589] width 42 height 17
click at [174, 508] on div "Eraser" at bounding box center [169, 588] width 21 height 7
click at [58, 508] on icon at bounding box center [57, 588] width 11 height 11
click at [173, 508] on div "Eraser" at bounding box center [169, 588] width 21 height 7
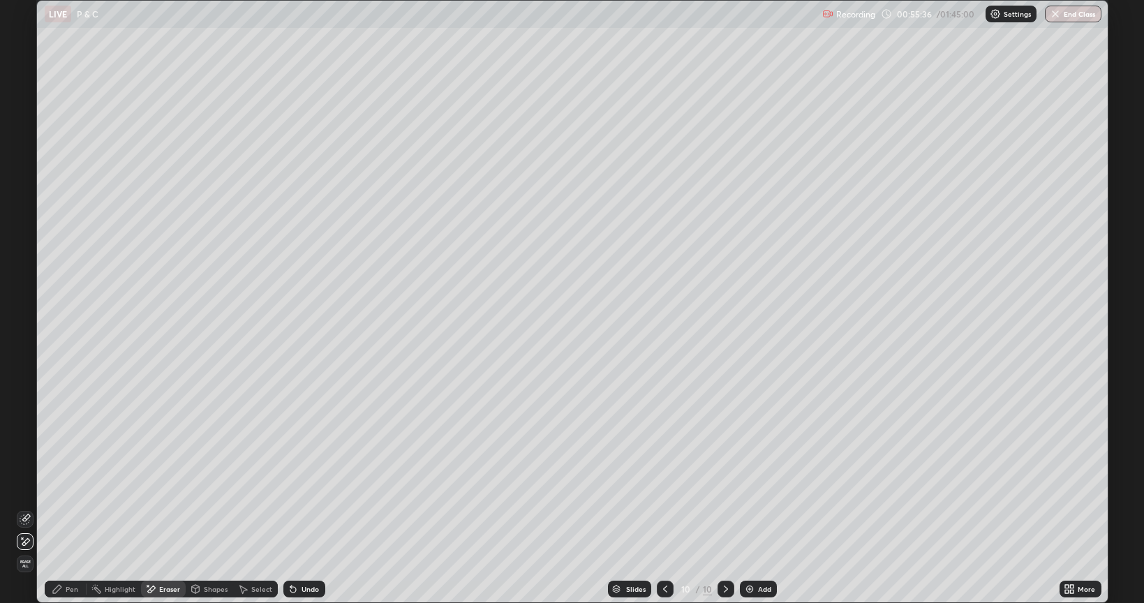
click at [74, 508] on div "Pen" at bounding box center [66, 589] width 42 height 17
click at [24, 345] on div at bounding box center [25, 346] width 8 height 8
click at [667, 508] on div at bounding box center [665, 589] width 17 height 28
click at [662, 508] on div at bounding box center [665, 589] width 17 height 28
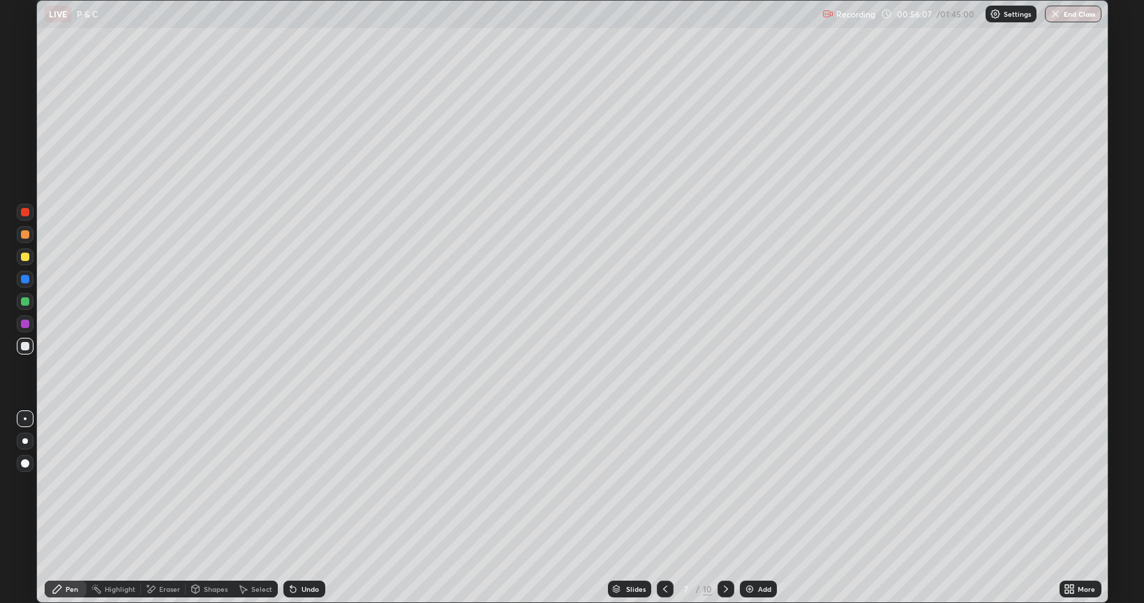
click at [664, 508] on icon at bounding box center [664, 588] width 11 height 11
click at [660, 508] on div at bounding box center [665, 589] width 17 height 17
click at [724, 508] on icon at bounding box center [725, 588] width 11 height 11
click at [721, 508] on icon at bounding box center [725, 588] width 11 height 11
click at [722, 508] on div at bounding box center [725, 589] width 17 height 17
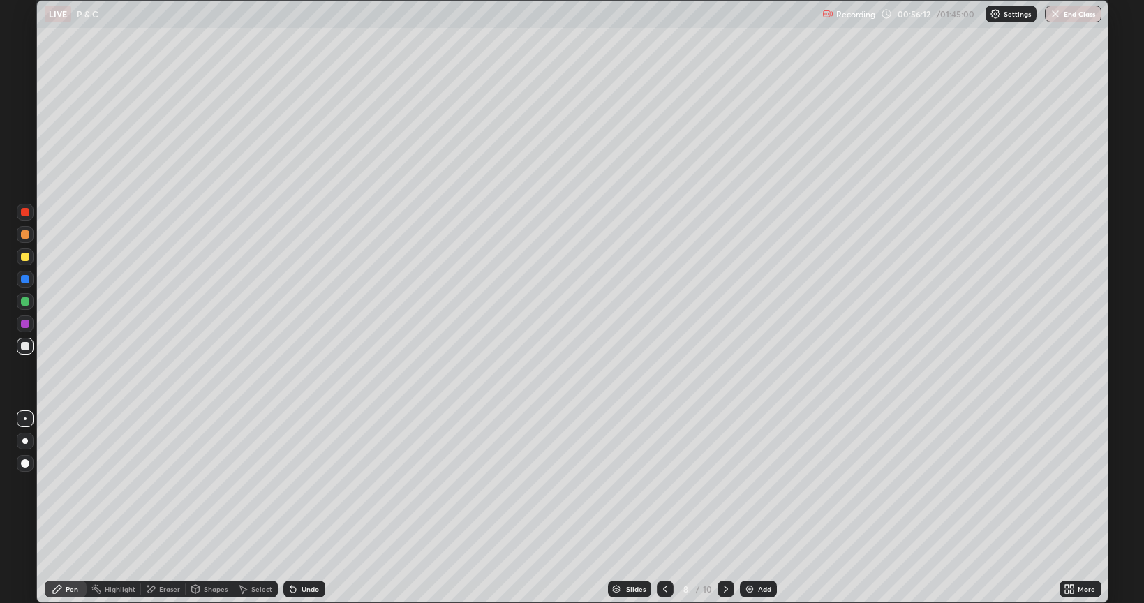
click at [726, 508] on div at bounding box center [725, 589] width 17 height 28
click at [727, 508] on div at bounding box center [725, 589] width 17 height 17
click at [726, 508] on icon at bounding box center [725, 588] width 11 height 11
click at [176, 508] on div "Eraser" at bounding box center [169, 588] width 21 height 7
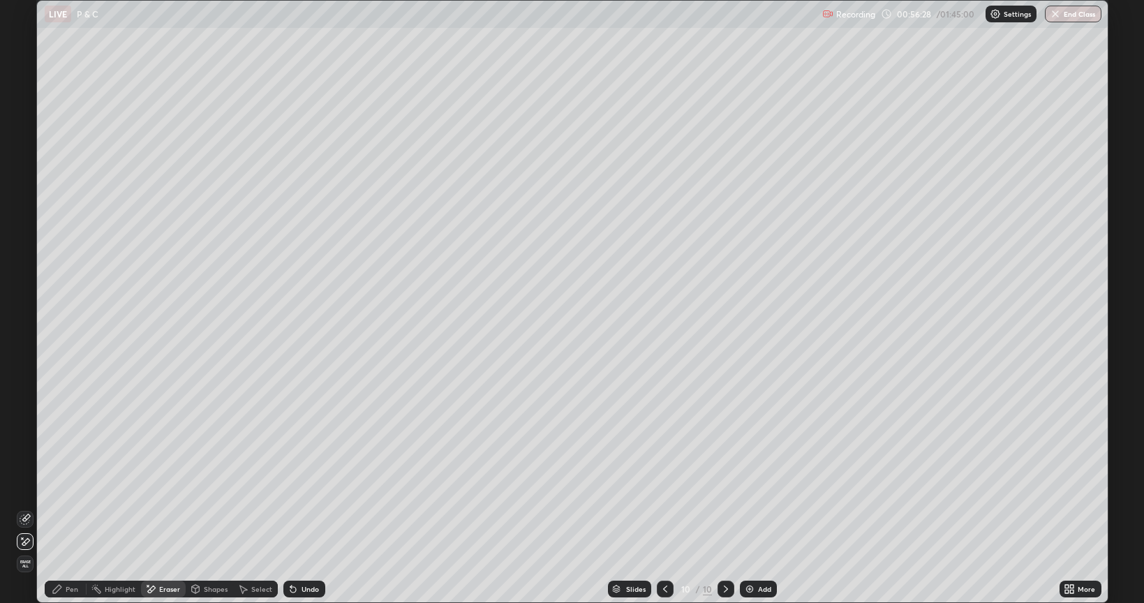
click at [68, 508] on div "Pen" at bounding box center [72, 588] width 13 height 7
click at [26, 346] on div at bounding box center [25, 346] width 8 height 8
click at [318, 508] on div "Undo" at bounding box center [304, 589] width 42 height 17
click at [315, 508] on div "Undo" at bounding box center [309, 588] width 17 height 7
click at [317, 508] on div "Undo" at bounding box center [309, 588] width 17 height 7
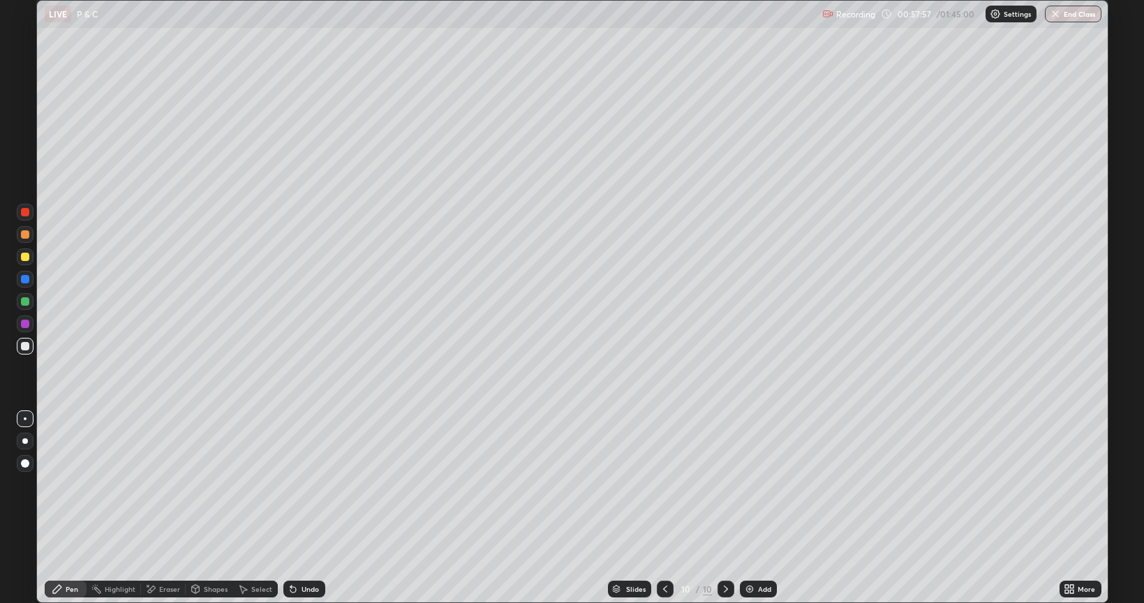
click at [317, 508] on div "Undo" at bounding box center [309, 588] width 17 height 7
click at [311, 508] on div "Undo" at bounding box center [309, 588] width 17 height 7
click at [308, 508] on div "Undo" at bounding box center [309, 588] width 17 height 7
click at [309, 508] on div "Undo" at bounding box center [309, 588] width 17 height 7
click at [311, 508] on div "Undo" at bounding box center [304, 589] width 42 height 17
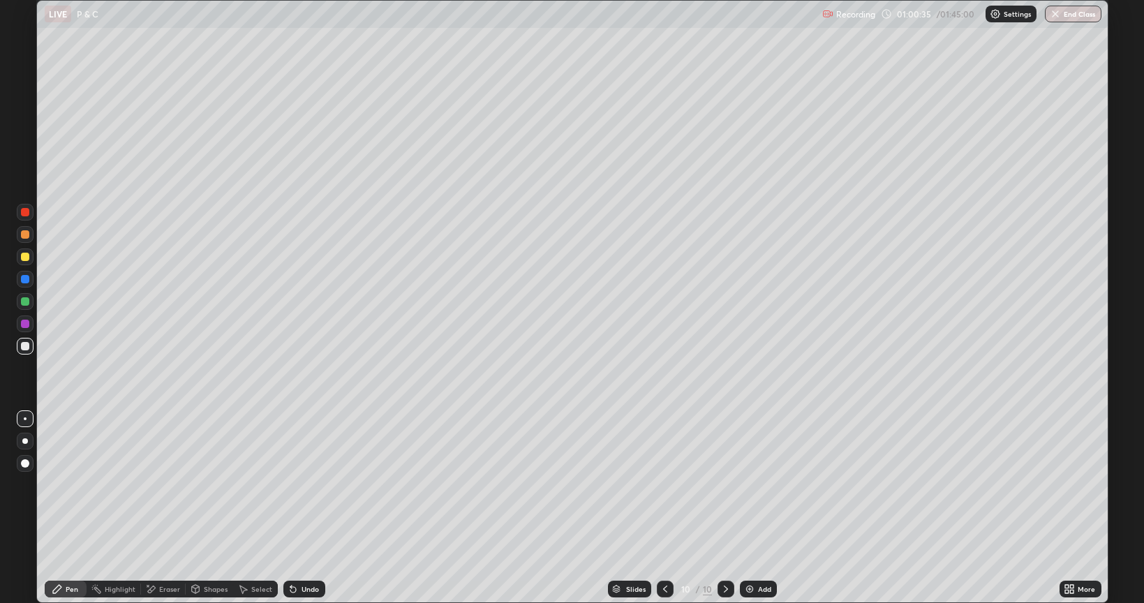
click at [758, 508] on div "Add" at bounding box center [764, 588] width 13 height 7
click at [23, 258] on div at bounding box center [25, 257] width 8 height 8
click at [662, 508] on icon at bounding box center [664, 588] width 11 height 11
click at [162, 508] on div "Eraser" at bounding box center [163, 589] width 45 height 17
click at [70, 508] on div "Pen" at bounding box center [66, 589] width 42 height 17
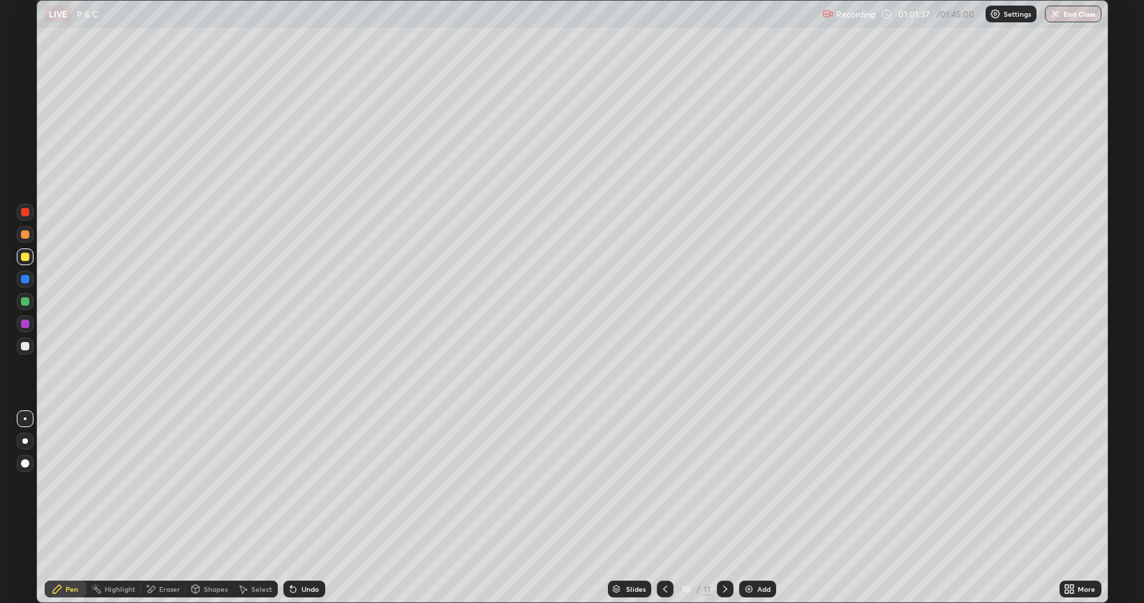
click at [730, 508] on div at bounding box center [725, 589] width 17 height 17
click at [27, 349] on div at bounding box center [25, 346] width 8 height 8
click at [75, 508] on div "Pen" at bounding box center [66, 589] width 42 height 17
click at [299, 508] on div "Undo" at bounding box center [304, 589] width 42 height 17
click at [296, 508] on icon at bounding box center [293, 588] width 11 height 11
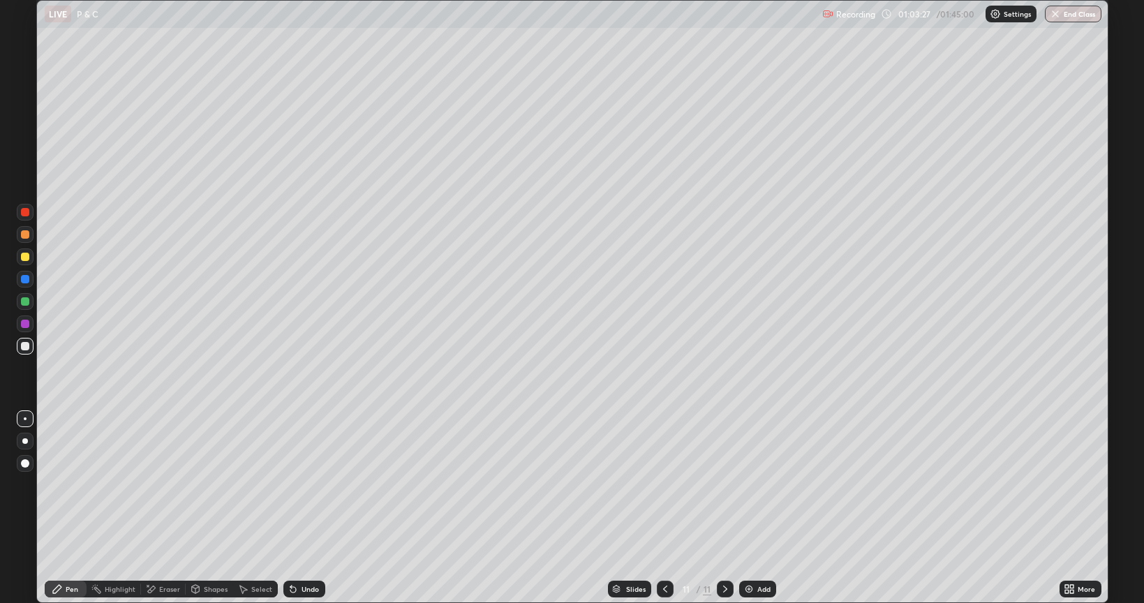
click at [283, 508] on div "Undo" at bounding box center [304, 589] width 42 height 17
click at [297, 508] on div "Undo" at bounding box center [304, 589] width 42 height 17
click at [301, 508] on div "Undo" at bounding box center [309, 588] width 17 height 7
click at [300, 508] on div "Undo" at bounding box center [304, 589] width 42 height 17
click at [297, 508] on div "Undo" at bounding box center [304, 589] width 42 height 17
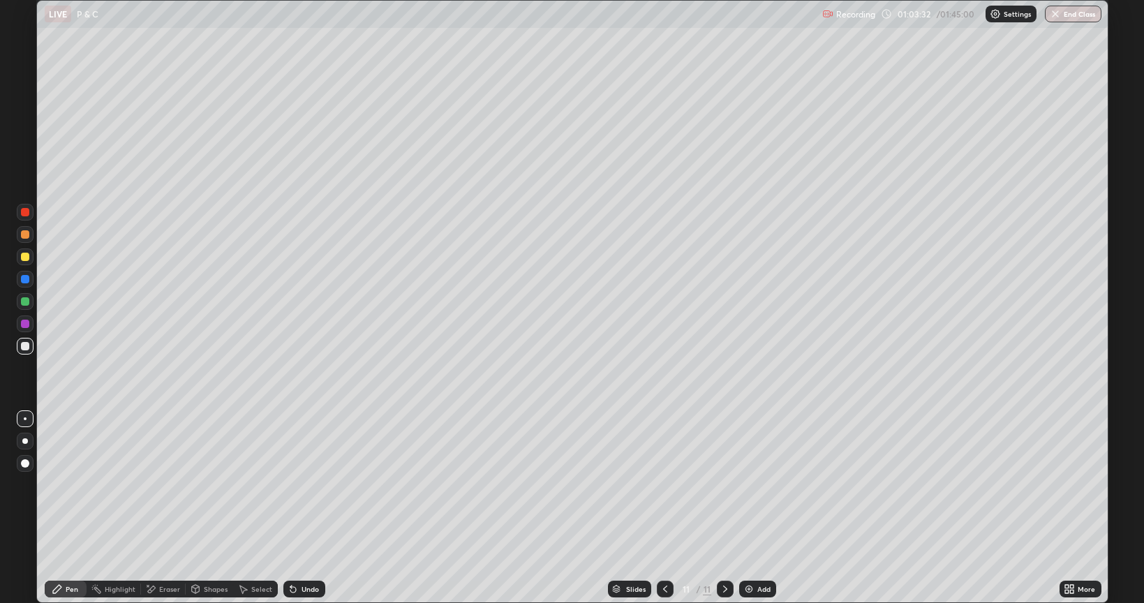
click at [306, 508] on div "Undo" at bounding box center [309, 588] width 17 height 7
click at [25, 257] on div at bounding box center [25, 257] width 8 height 8
click at [304, 508] on div "Undo" at bounding box center [304, 589] width 42 height 17
click at [306, 508] on div "Undo" at bounding box center [309, 588] width 17 height 7
click at [309, 508] on div "Undo" at bounding box center [304, 589] width 42 height 17
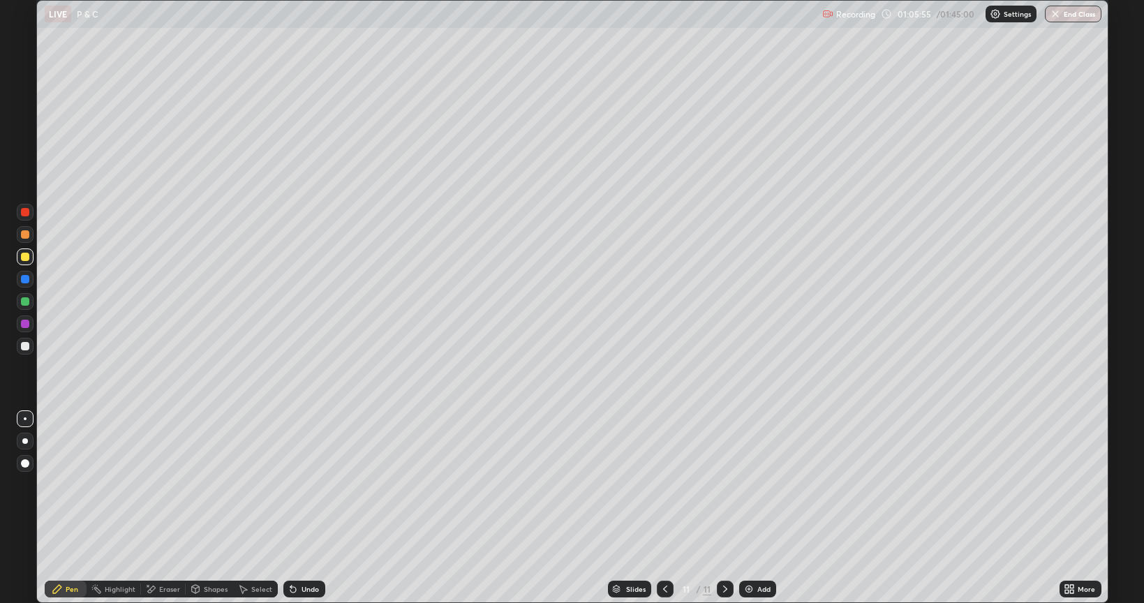
click at [311, 508] on div "Undo" at bounding box center [309, 588] width 17 height 7
click at [312, 508] on div "Undo" at bounding box center [309, 588] width 17 height 7
click at [313, 508] on div "Undo" at bounding box center [309, 588] width 17 height 7
click at [316, 508] on div "Undo" at bounding box center [309, 588] width 17 height 7
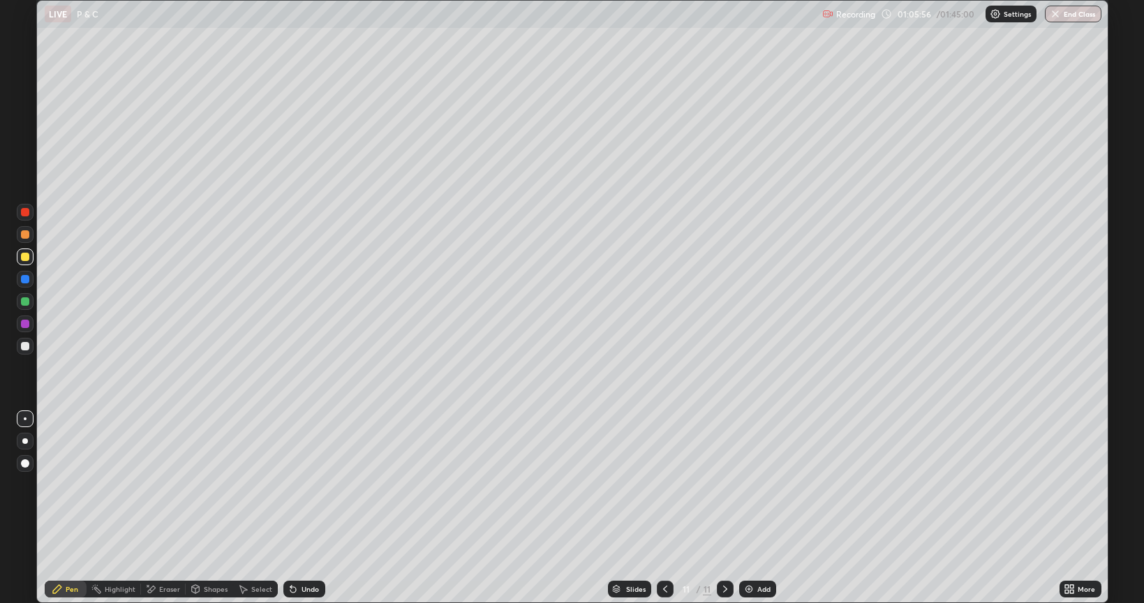
click at [318, 508] on div "Undo" at bounding box center [304, 589] width 42 height 17
click at [27, 349] on div at bounding box center [25, 346] width 8 height 8
click at [748, 508] on img at bounding box center [748, 588] width 11 height 11
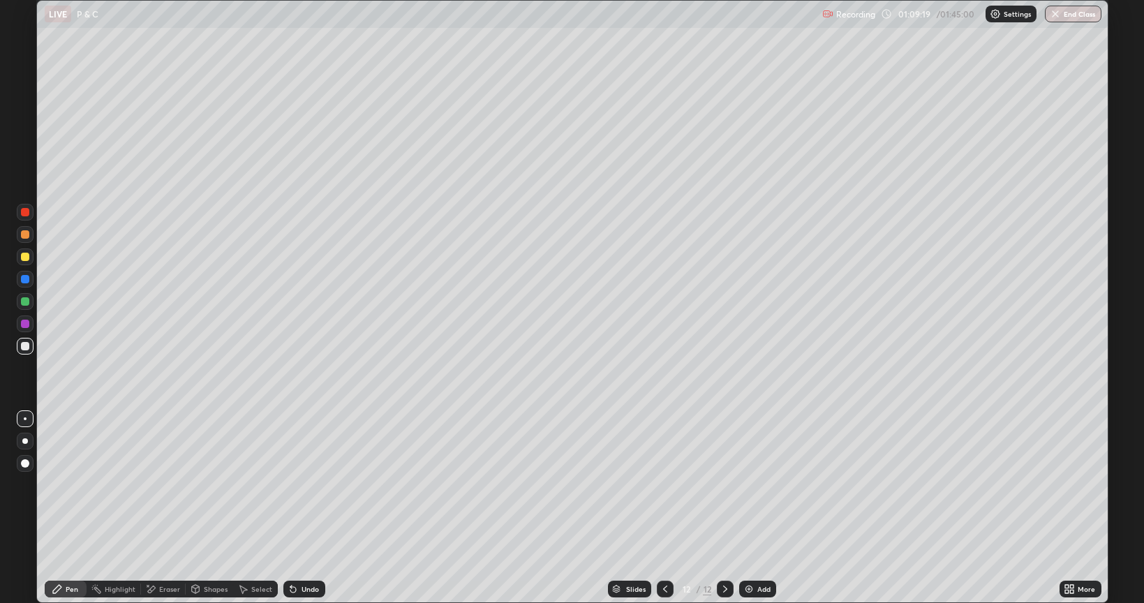
click at [29, 255] on div at bounding box center [25, 257] width 8 height 8
